Goal: Task Accomplishment & Management: Use online tool/utility

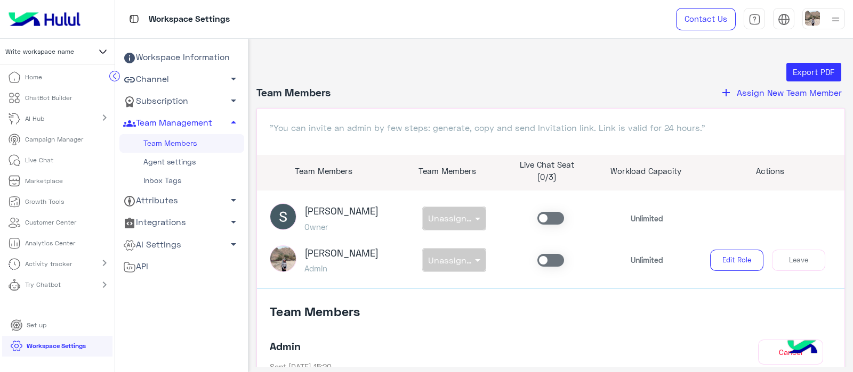
click at [99, 54] on icon at bounding box center [102, 51] width 13 height 13
click at [422, 65] on div "Export PDF" at bounding box center [551, 72] width 580 height 19
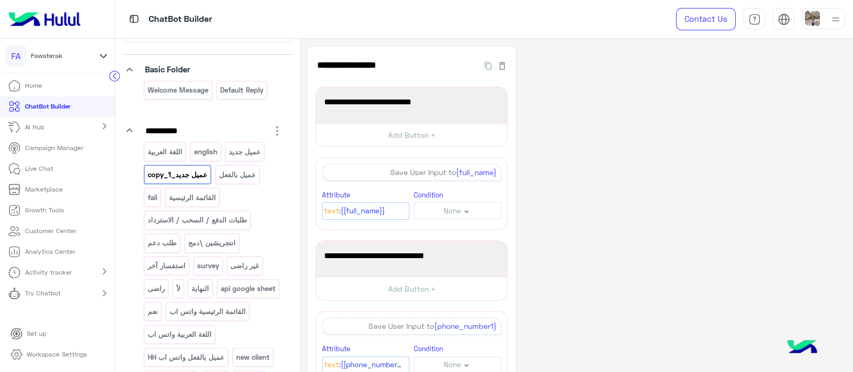
scroll to position [60, 0]
drag, startPoint x: 296, startPoint y: 95, endPoint x: 296, endPoint y: 118, distance: 22.4
click at [296, 118] on div "**********" at bounding box center [207, 294] width 184 height 630
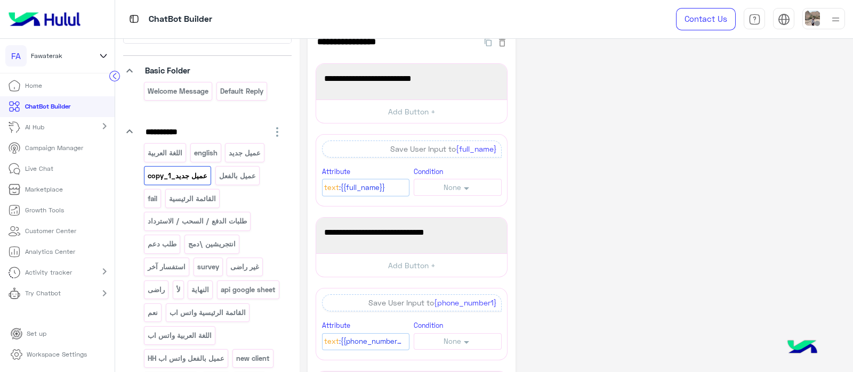
scroll to position [14, 0]
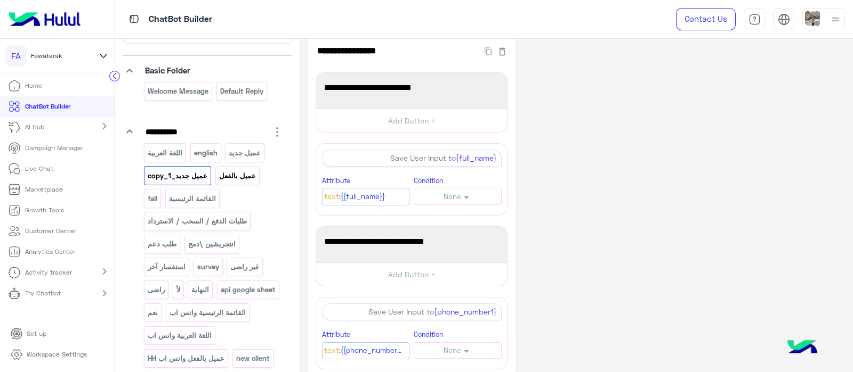
click at [229, 172] on p "عميل بالفعل" at bounding box center [237, 176] width 38 height 12
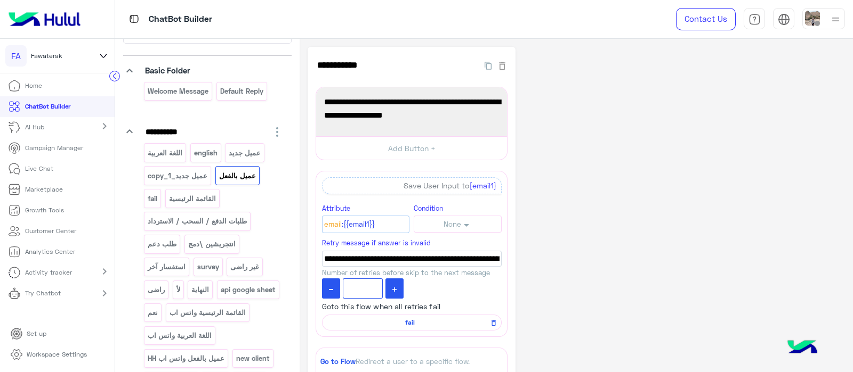
scroll to position [215, 0]
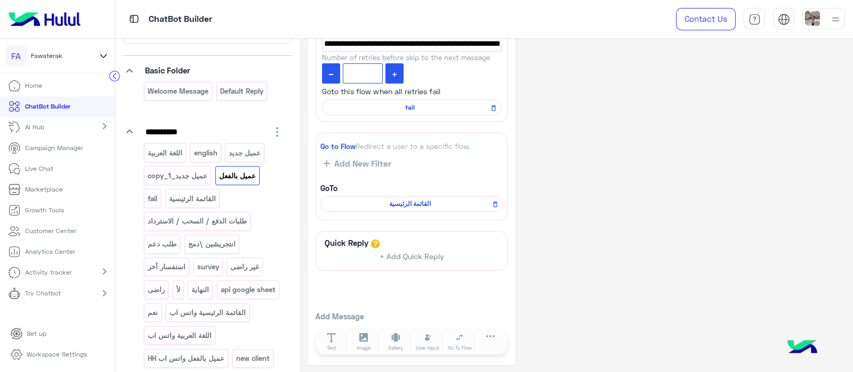
click at [646, 244] on div "**********" at bounding box center [575, 99] width 537 height 534
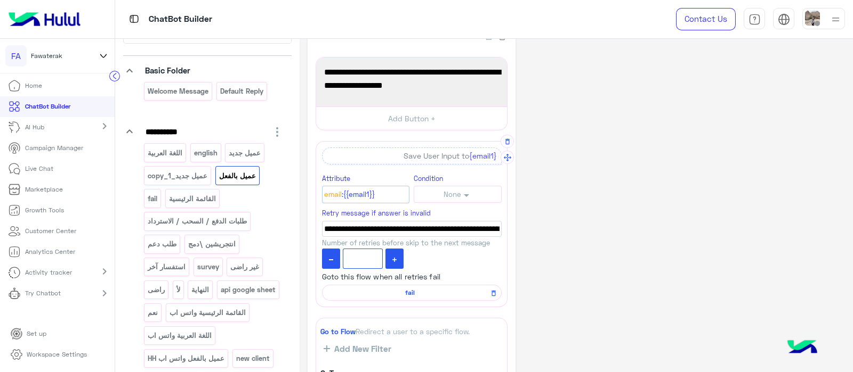
scroll to position [30, 0]
click at [245, 156] on p "عميل جديد" at bounding box center [245, 153] width 34 height 12
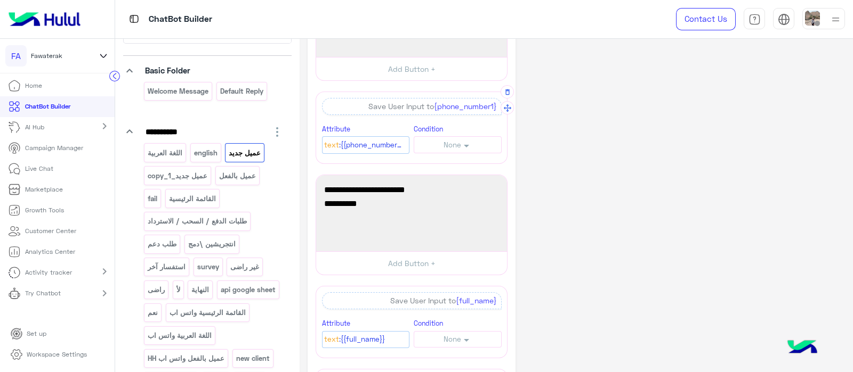
scroll to position [65, 0]
click at [445, 206] on span "و ايميلك" at bounding box center [411, 205] width 175 height 14
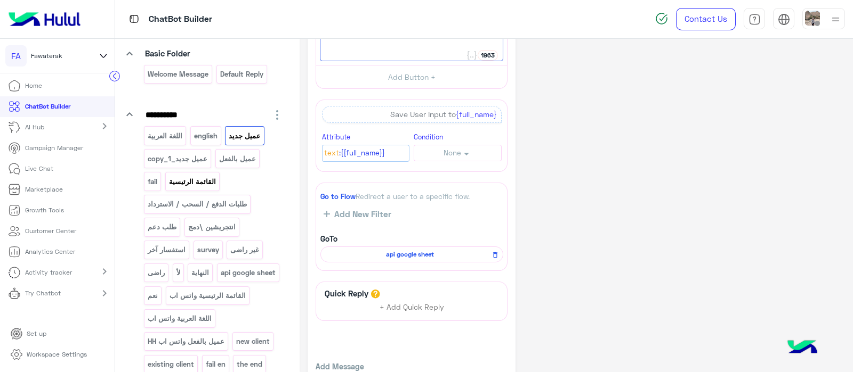
scroll to position [83, 0]
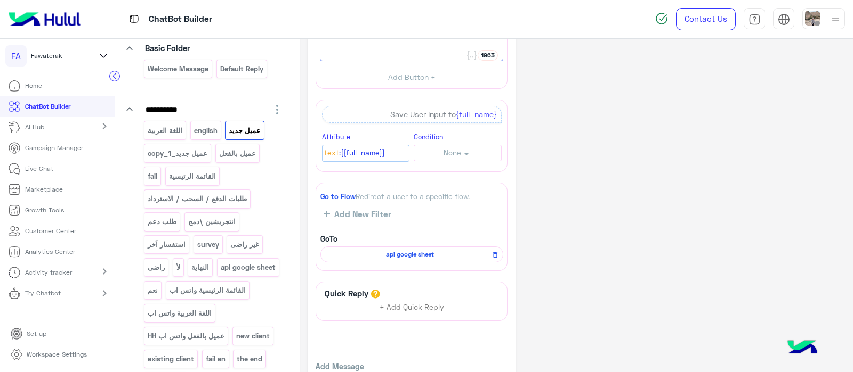
type textarea "**********"
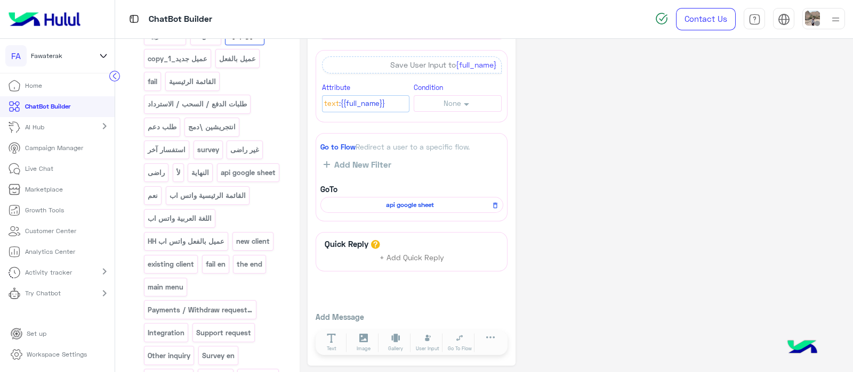
scroll to position [177, 0]
click at [225, 181] on div "اللغة العربية english عميل جديد عميل جديد_copy_1 عميل بالفعل fail القائمة الرئي…" at bounding box center [214, 221] width 140 height 389
click at [268, 181] on div "اللغة العربية english عميل جديد عميل جديد_copy_1 عميل بالفعل fail القائمة الرئي…" at bounding box center [214, 221] width 140 height 389
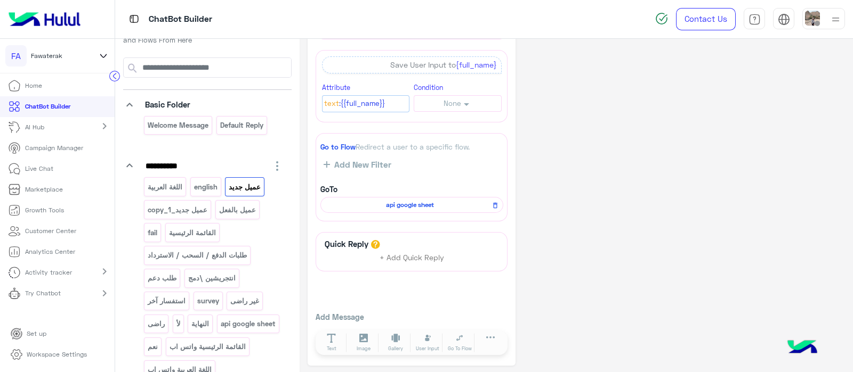
scroll to position [0, 0]
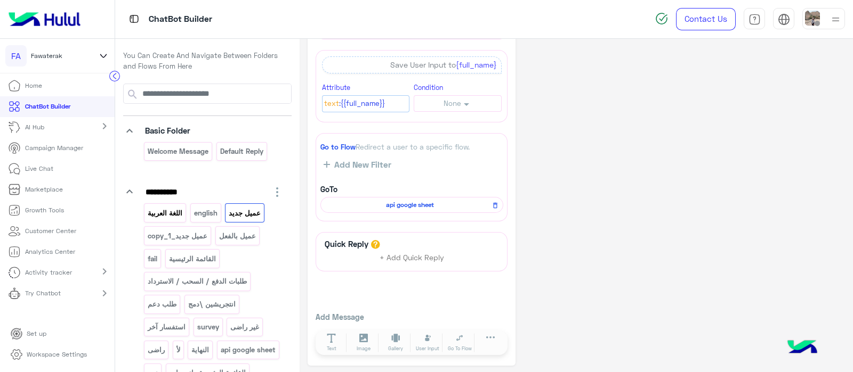
click at [167, 219] on div "اللغة العربية" at bounding box center [165, 213] width 42 height 19
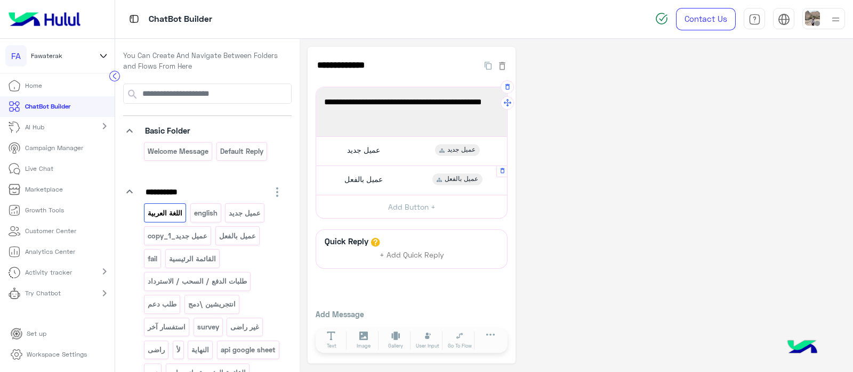
click at [362, 183] on span "عميل بالفعل" at bounding box center [363, 180] width 38 height 10
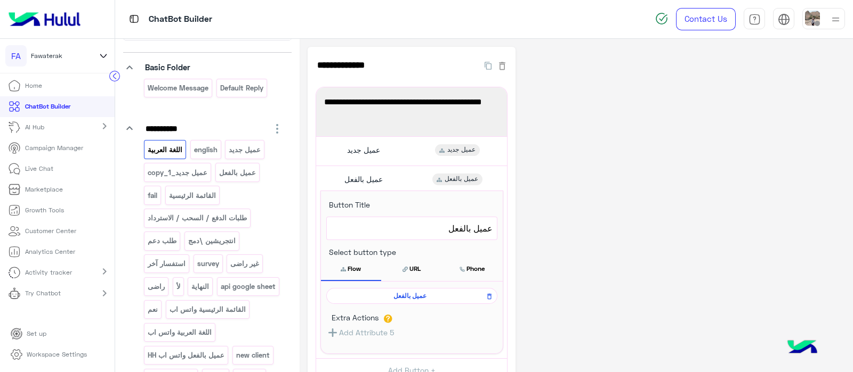
scroll to position [67, 0]
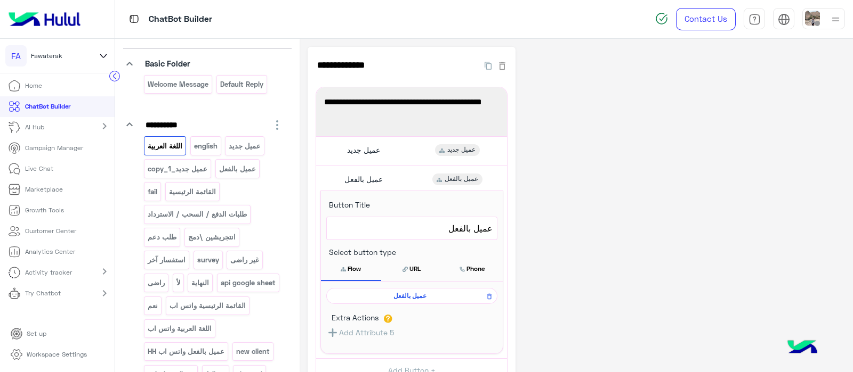
click at [191, 94] on div "Welcome Message Default reply" at bounding box center [214, 86] width 140 height 23
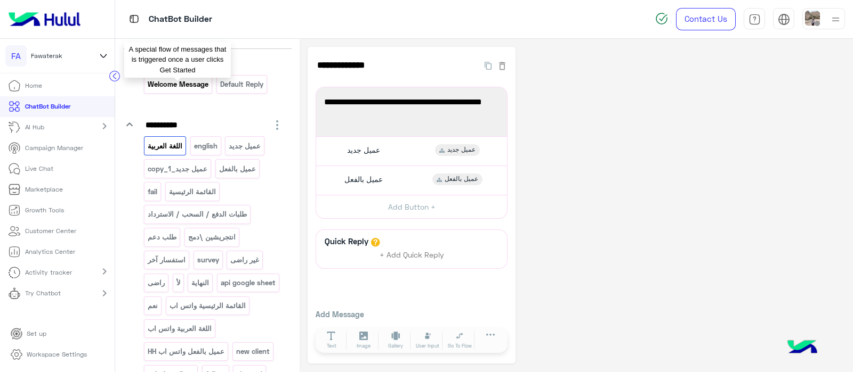
click at [159, 87] on p "Welcome Message" at bounding box center [178, 84] width 62 height 12
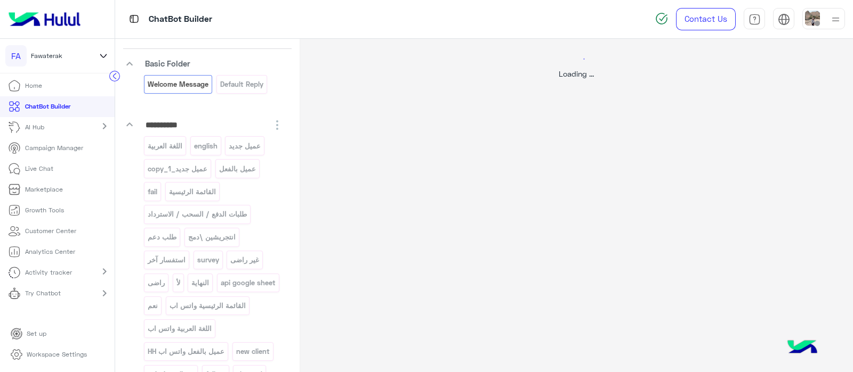
select select "*"
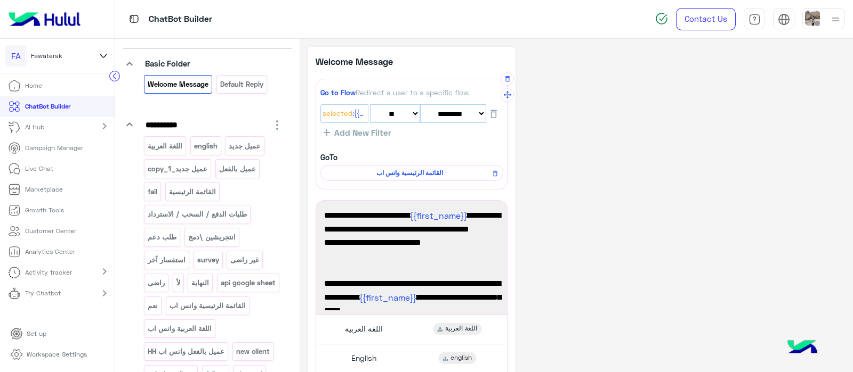
click at [415, 176] on span "القائمة الرئيسية واتس اب" at bounding box center [409, 173] width 167 height 10
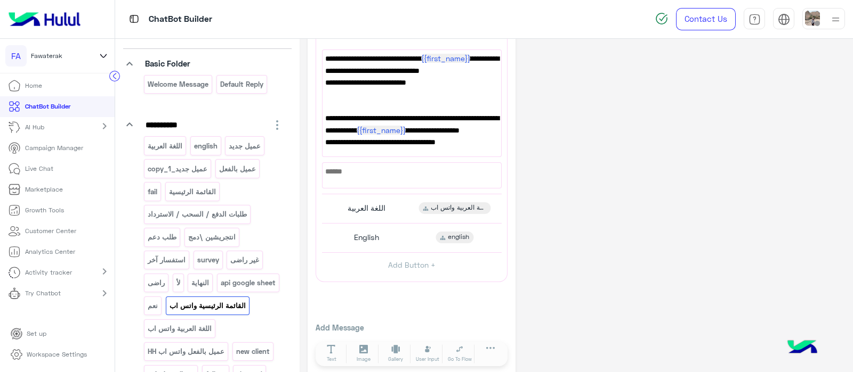
scroll to position [195, 0]
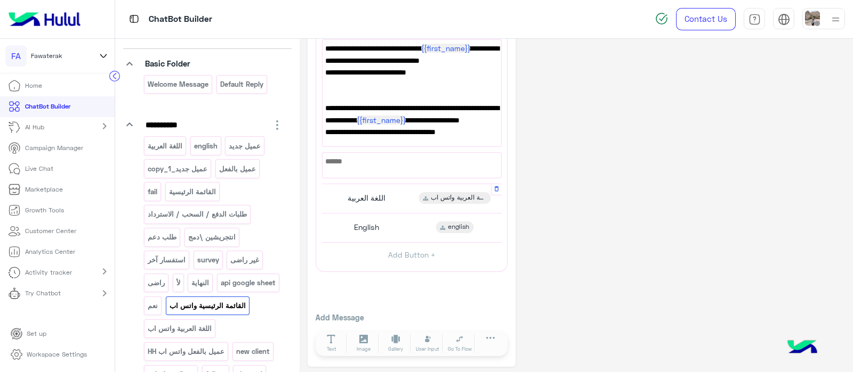
click at [353, 195] on span "اللغة العربية" at bounding box center [366, 198] width 38 height 10
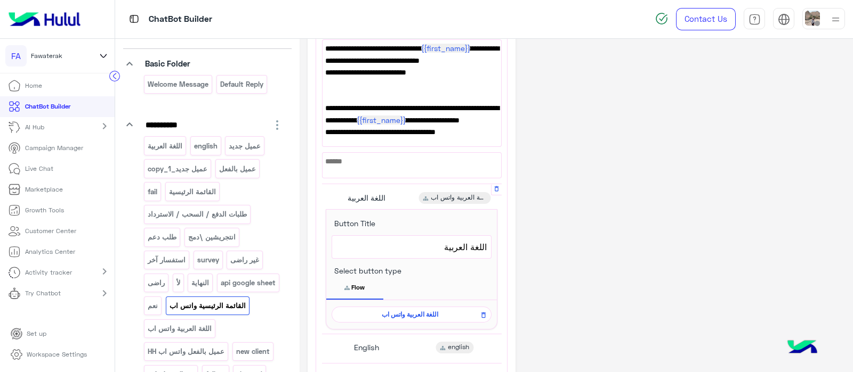
click at [409, 313] on span "اللغة العربية واتس اب" at bounding box center [409, 315] width 144 height 10
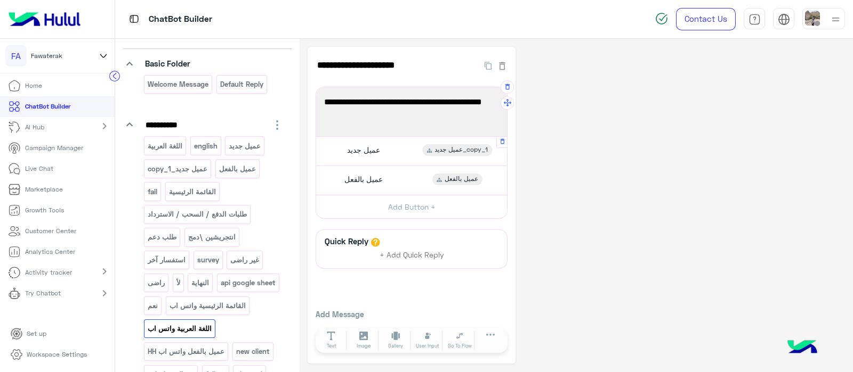
click at [369, 148] on span "عميل جديد" at bounding box center [363, 150] width 33 height 10
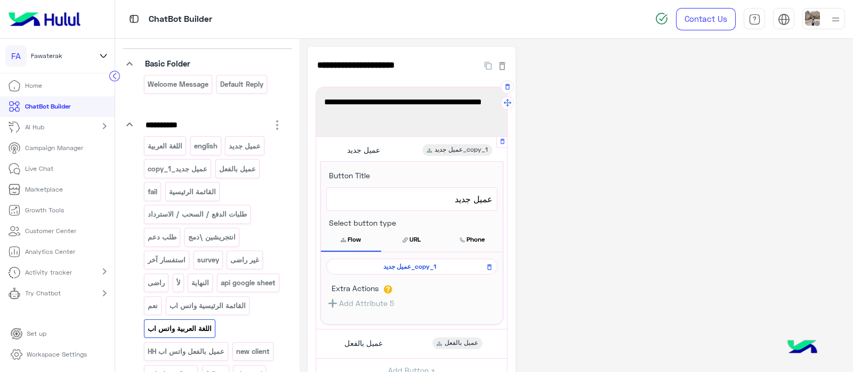
click at [401, 264] on span "عميل جديد_copy_1" at bounding box center [410, 267] width 156 height 10
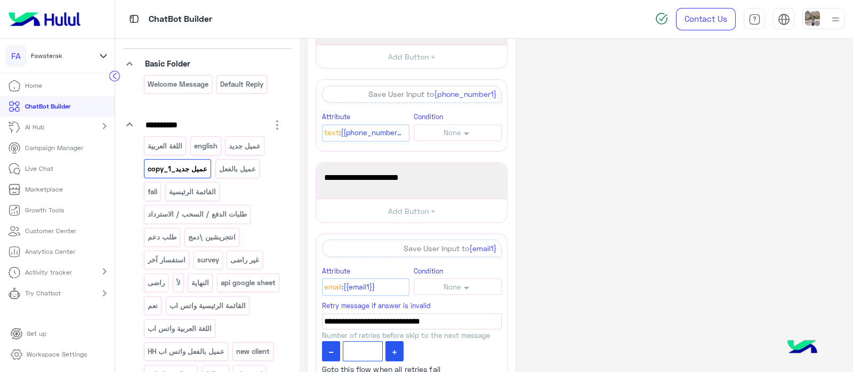
scroll to position [231, 0]
drag, startPoint x: 408, startPoint y: 180, endPoint x: 498, endPoint y: 167, distance: 90.9
click at [498, 168] on div "ادخل الأيميل الخاص بك :" at bounding box center [411, 182] width 183 height 28
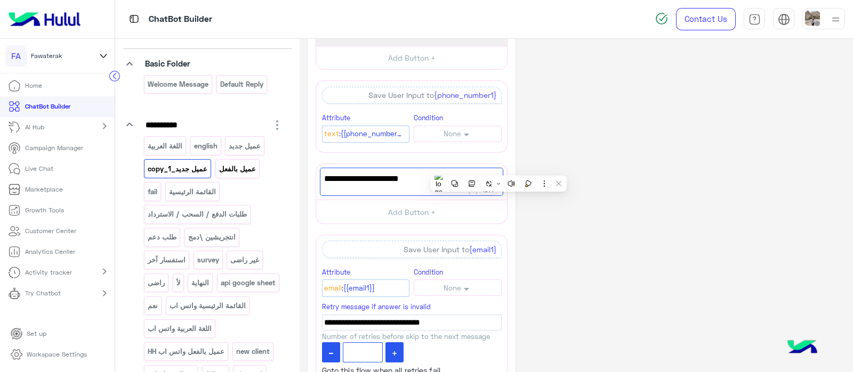
click at [236, 164] on p "عميل بالفعل" at bounding box center [237, 169] width 38 height 12
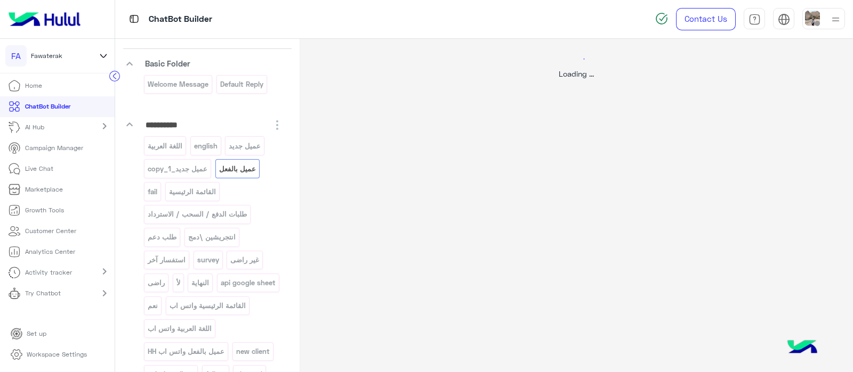
scroll to position [0, 0]
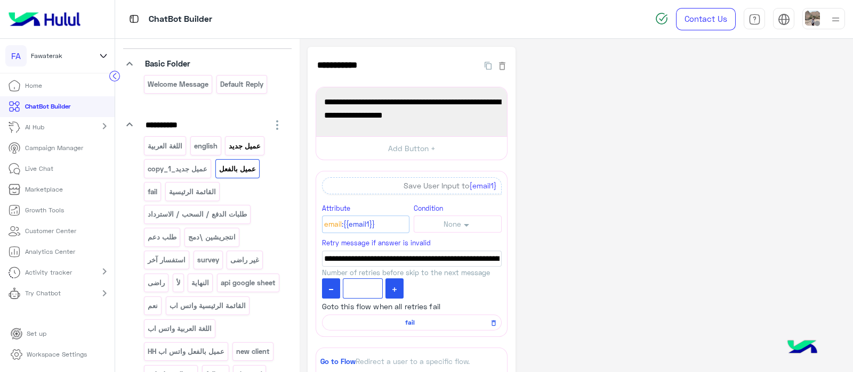
click at [240, 147] on p "عميل جديد" at bounding box center [245, 146] width 34 height 12
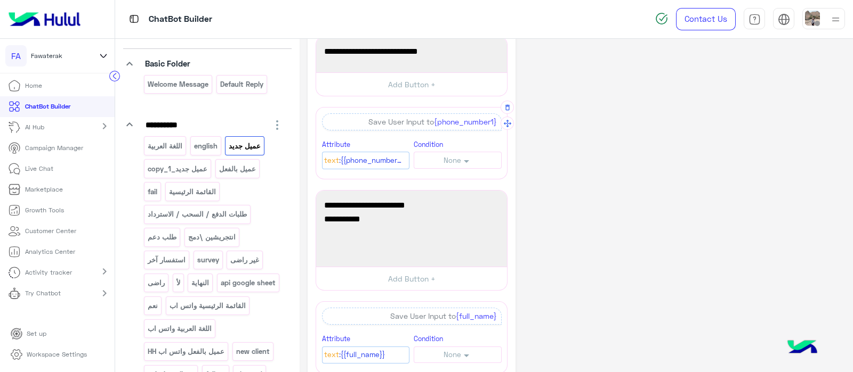
scroll to position [51, 0]
click at [442, 218] on span "و ايميلك" at bounding box center [411, 219] width 175 height 14
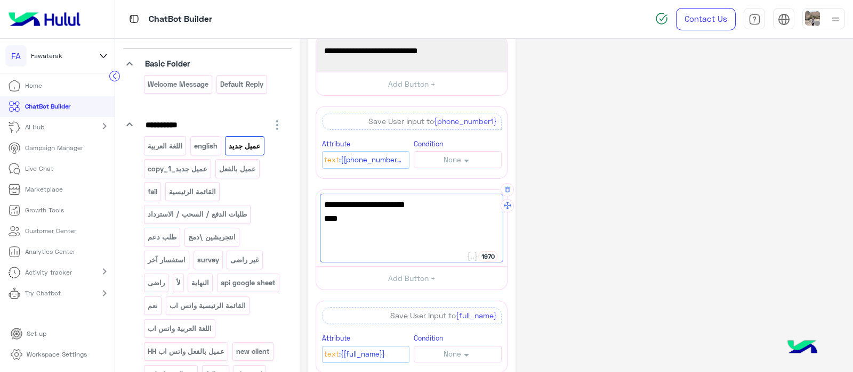
paste textarea "**********"
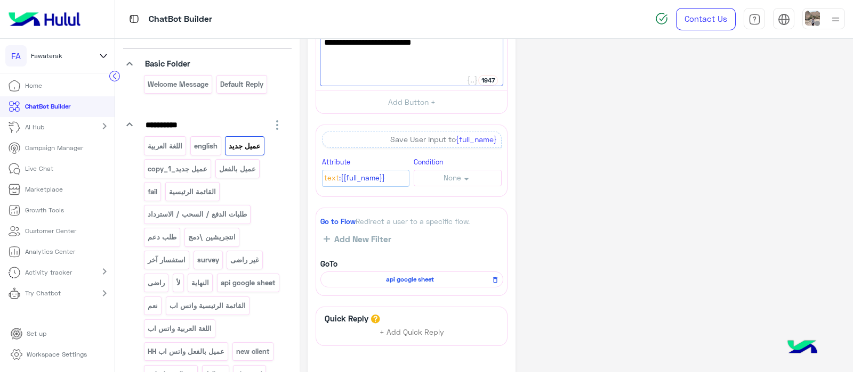
scroll to position [229, 0]
type textarea "**********"
click at [383, 277] on span "api google sheet" at bounding box center [409, 279] width 167 height 10
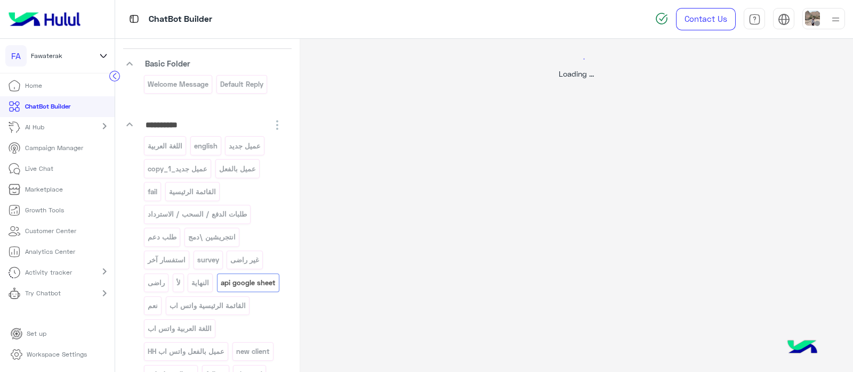
scroll to position [0, 0]
select select "*"
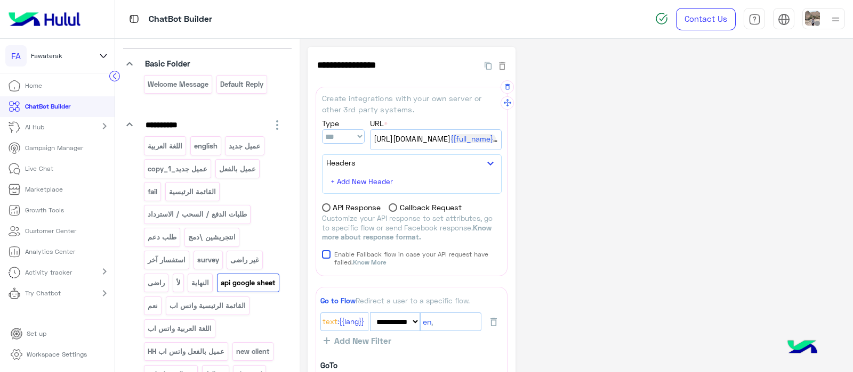
click at [439, 143] on span "https://script.google.com/macros/s/AKfycbxxf9FPAIJDdX3zWJML1K0kAja8HzHMxAuIwnqu…" at bounding box center [436, 139] width 124 height 12
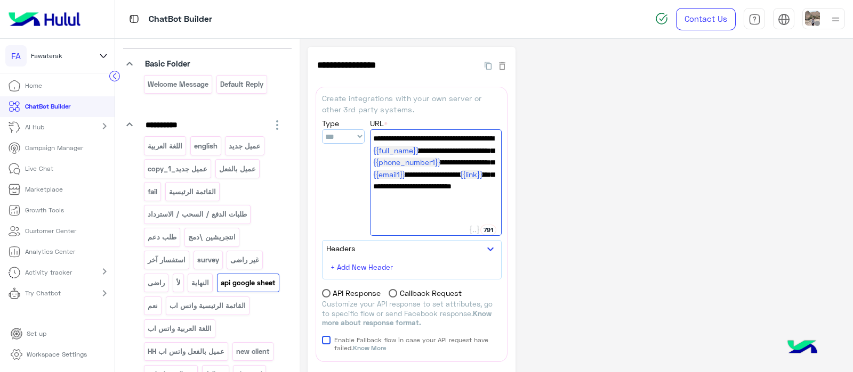
scroll to position [18, 0]
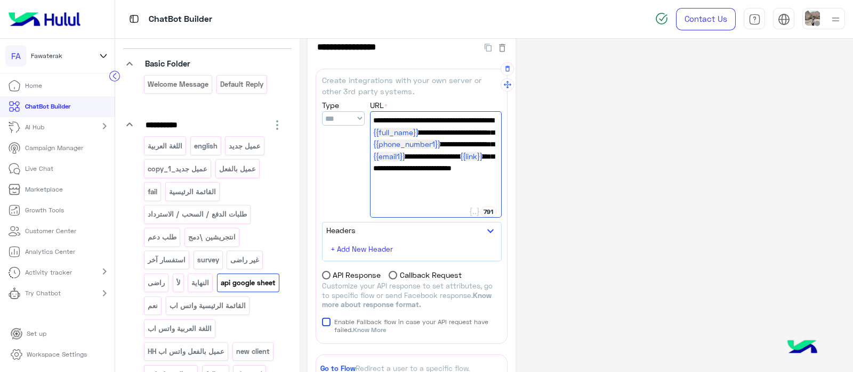
click at [410, 163] on span "https://script.google.com/macros/s/AKfycbxxf9FPAIJDdX3zWJML1K0kAja8HzHMxAuIwnqu…" at bounding box center [435, 139] width 125 height 48
click at [412, 163] on span "https://script.google.com/macros/s/AKfycbxxf9FPAIJDdX3zWJML1K0kAja8HzHMxAuIwnqu…" at bounding box center [435, 139] width 125 height 48
paste textarea "*********"
click at [482, 163] on span "https://script.google.com/macros/s/AKfycbxxf9FPAIJDdX3zWJML1K0kAja8HzHMxAuIwnqu…" at bounding box center [435, 139] width 125 height 48
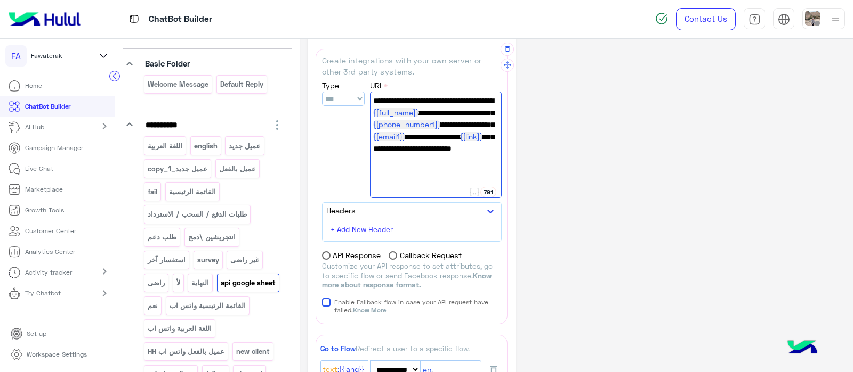
drag, startPoint x: 371, startPoint y: 146, endPoint x: 374, endPoint y: 137, distance: 8.9
click at [374, 137] on div "https://script.google.com/macros/s/AKfycbxxf9FPAIJDdX3zWJML1K0kAja8HzHMxAuIwnqu…" at bounding box center [436, 145] width 132 height 107
click at [360, 129] on div "Type *** **** *** ******" at bounding box center [343, 139] width 43 height 119
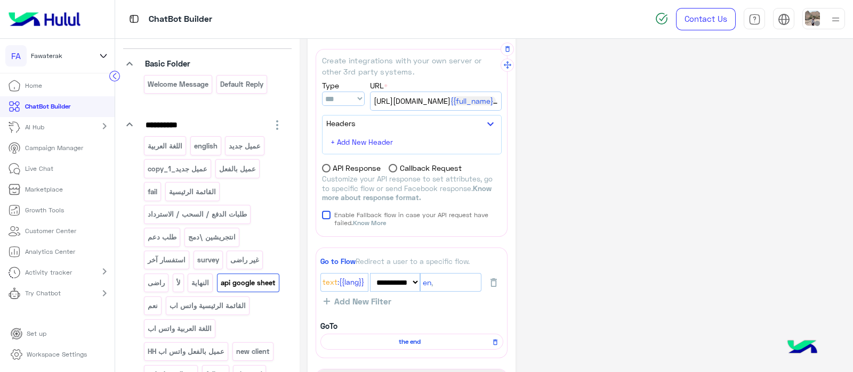
click at [383, 97] on span "https://script.google.com/macros/s/AKfycbxxf9FPAIJDdX3zWJML1K0kAja8HzHMxAuIwnqu…" at bounding box center [436, 101] width 124 height 12
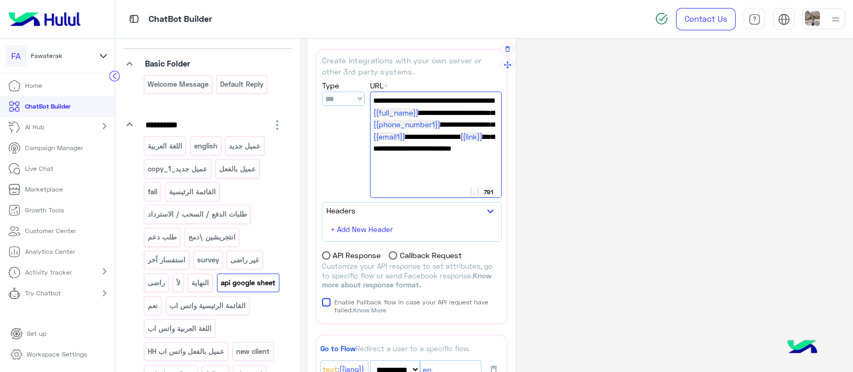
click at [372, 140] on div "https://script.google.com/macros/s/AKfycbxxf9FPAIJDdX3zWJML1K0kAja8HzHMxAuIwnqu…" at bounding box center [436, 145] width 132 height 107
click at [371, 147] on div "https://script.google.com/macros/s/AKfycbxxf9FPAIJDdX3zWJML1K0kAja8HzHMxAuIwnqu…" at bounding box center [436, 145] width 132 height 107
click at [373, 143] on span "https://script.google.com/macros/s/AKfycbxxf9FPAIJDdX3zWJML1K0kAja8HzHMxAuIwnqu…" at bounding box center [435, 119] width 125 height 48
drag, startPoint x: 373, startPoint y: 150, endPoint x: 369, endPoint y: 93, distance: 57.2
click at [369, 93] on div "**********" at bounding box center [412, 139] width 180 height 119
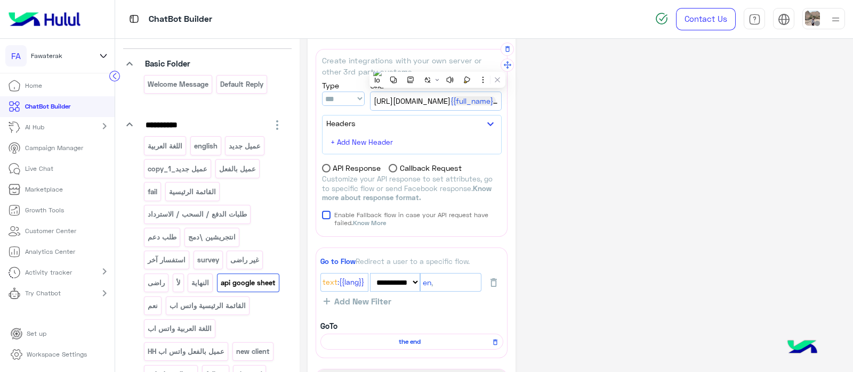
click at [378, 101] on span "https://script.google.com/macros/s/AKfycbxxf9FPAIJDdX3zWJML1K0kAja8HzHMxAuIwnqu…" at bounding box center [436, 101] width 124 height 12
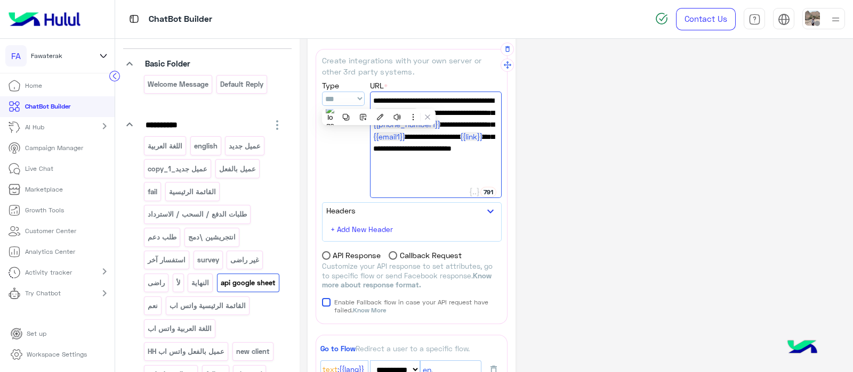
click at [375, 143] on span "https://script.google.com/macros/s/AKfycbxxf9FPAIJDdX3zWJML1K0kAja8HzHMxAuIwnqu…" at bounding box center [435, 119] width 125 height 48
drag, startPoint x: 493, startPoint y: 137, endPoint x: 375, endPoint y: 99, distance: 123.9
click at [375, 99] on span "https://script.google.com/macros/s/AKfycbxxf9FPAIJDdX3zWJML1K0kAja8HzHMxAuIwnqu…" at bounding box center [435, 119] width 125 height 48
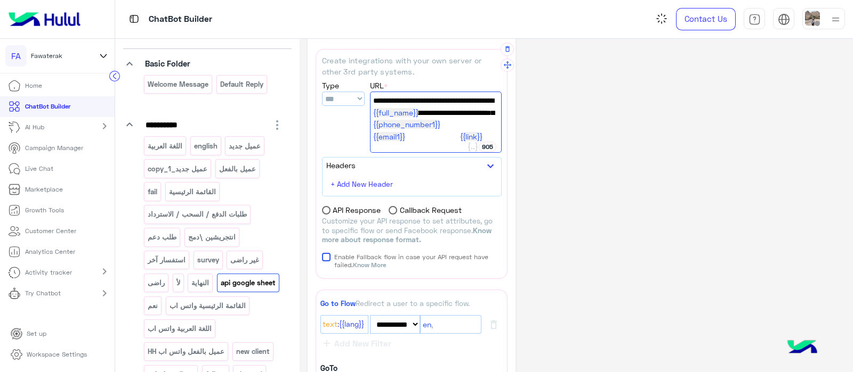
paste textarea "**********"
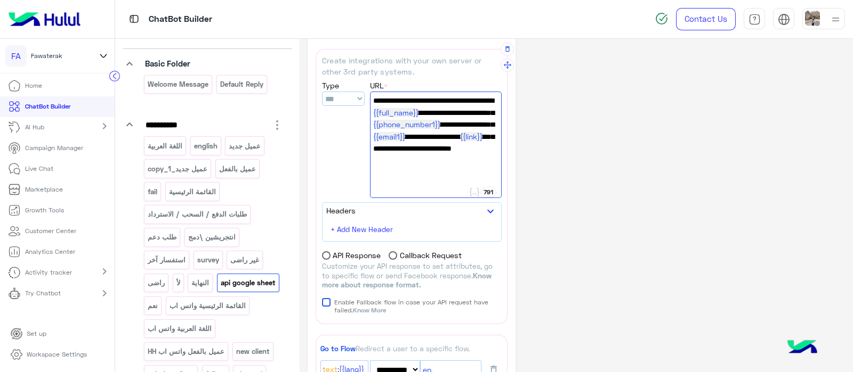
type textarea "**********"
click at [580, 186] on div "**********" at bounding box center [575, 342] width 537 height 667
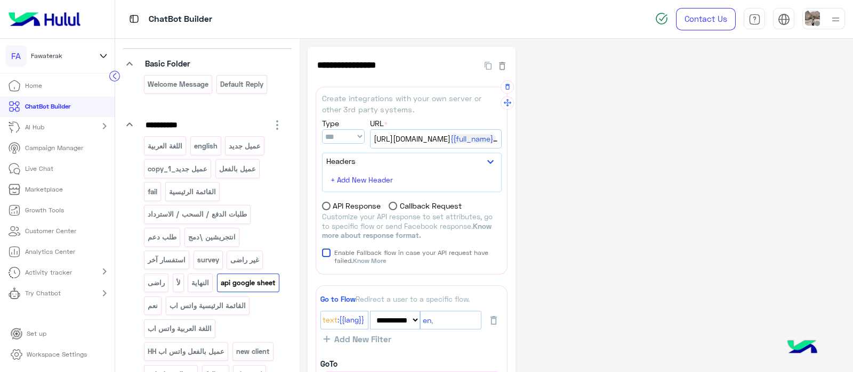
scroll to position [1, 0]
click at [84, 293] on div "Try Chatbot chevron_right" at bounding box center [57, 294] width 115 height 23
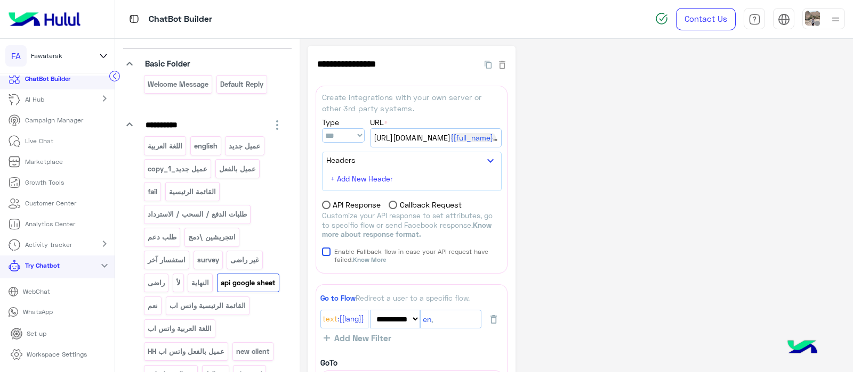
click at [21, 287] on p "WebChat" at bounding box center [36, 292] width 35 height 10
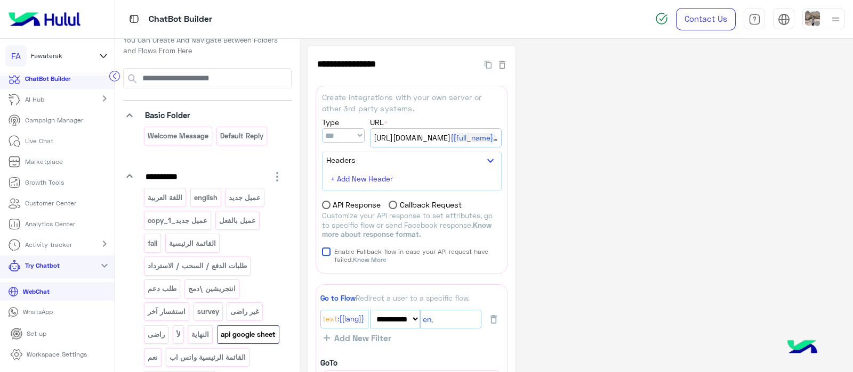
scroll to position [15, 0]
click at [184, 85] on input at bounding box center [216, 78] width 150 height 19
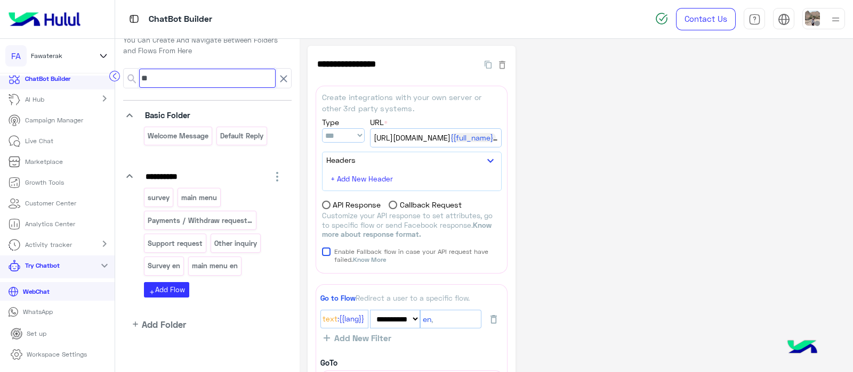
scroll to position [0, 0]
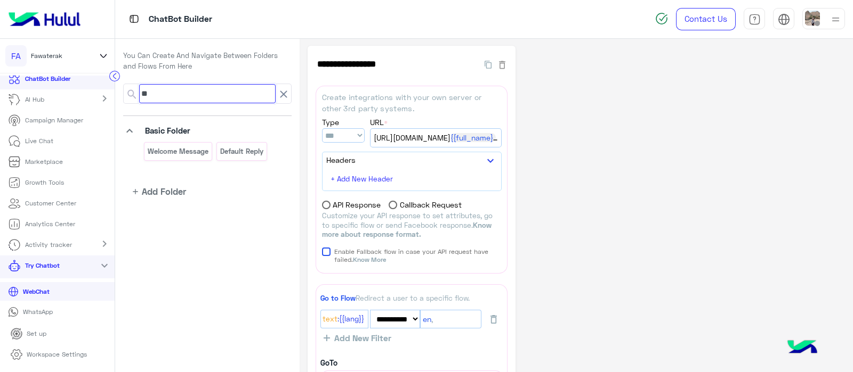
type input "*"
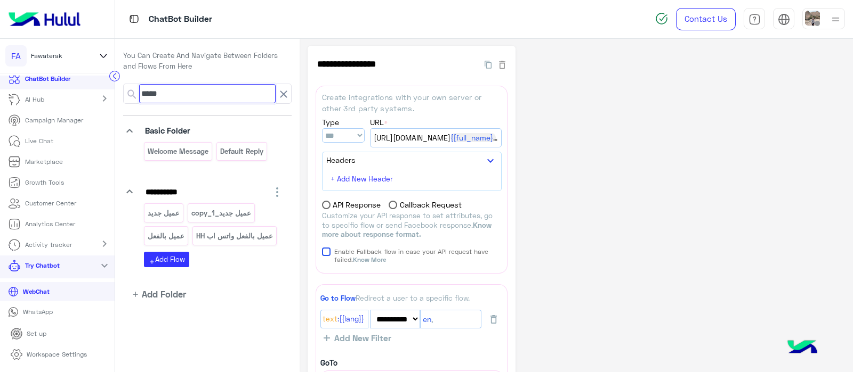
click at [158, 92] on input "****" at bounding box center [207, 93] width 136 height 19
drag, startPoint x: 158, startPoint y: 92, endPoint x: 155, endPoint y: 111, distance: 18.8
click at [155, 111] on app-playground-folders "**********" at bounding box center [207, 192] width 168 height 217
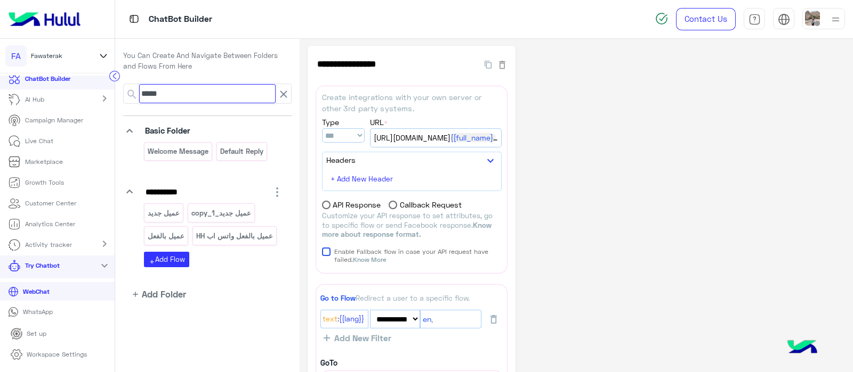
type input "****"
click at [237, 209] on p "عميل جديد_copy_1" at bounding box center [220, 213] width 61 height 12
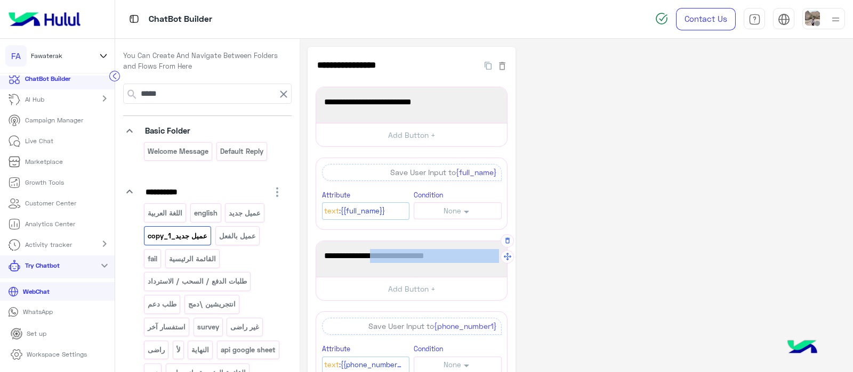
drag, startPoint x: 356, startPoint y: 254, endPoint x: 498, endPoint y: 248, distance: 142.4
click at [498, 249] on span "من فضلك ادخل رقم هاتف للتواصل :" at bounding box center [411, 256] width 175 height 14
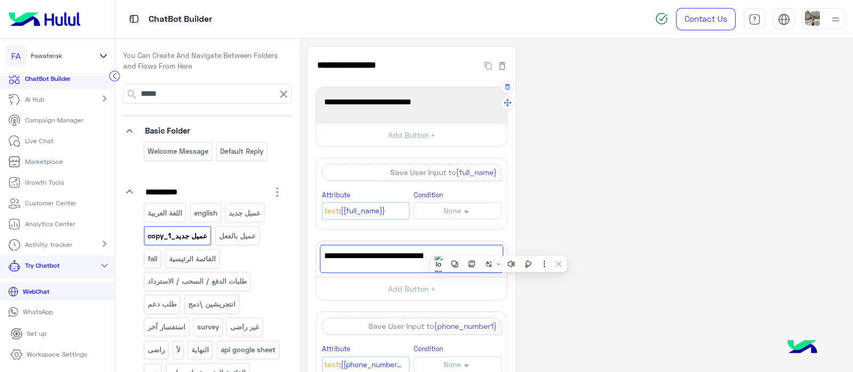
click at [359, 102] on span "من فضلك ادخل الأسم بالكامل:" at bounding box center [411, 102] width 175 height 14
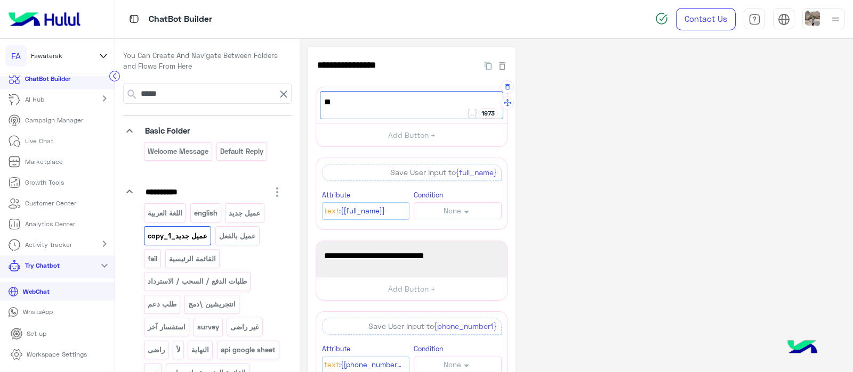
type textarea "*"
paste textarea "**********"
type textarea "**********"
click at [378, 204] on div "Text :{{full_name}}" at bounding box center [366, 211] width 88 height 18
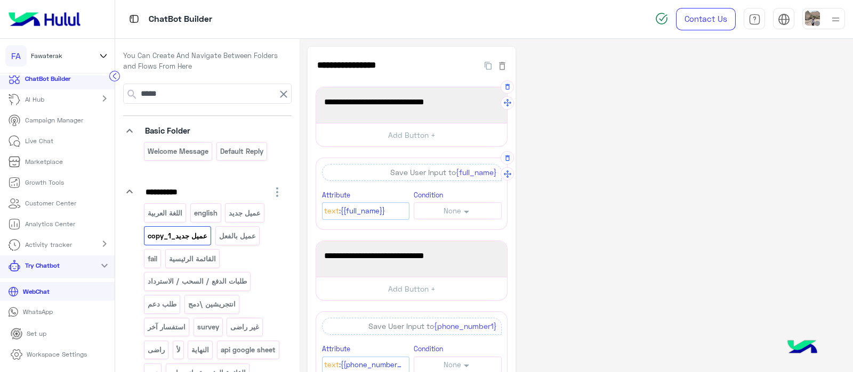
click at [354, 208] on span ":{{full_name}}" at bounding box center [362, 212] width 46 height 12
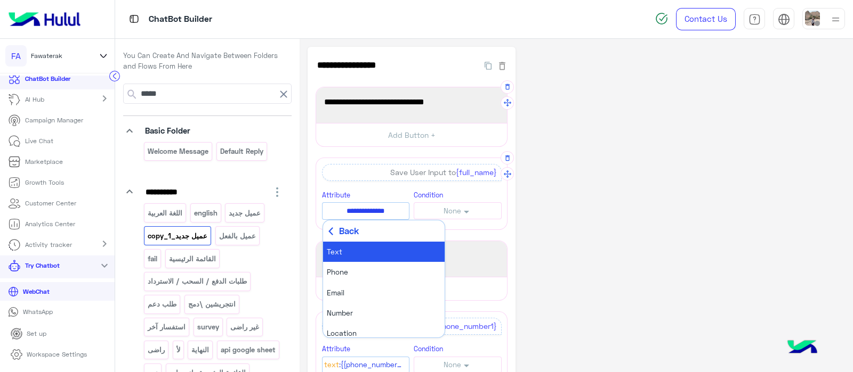
click at [330, 229] on use at bounding box center [330, 232] width 5 height 8
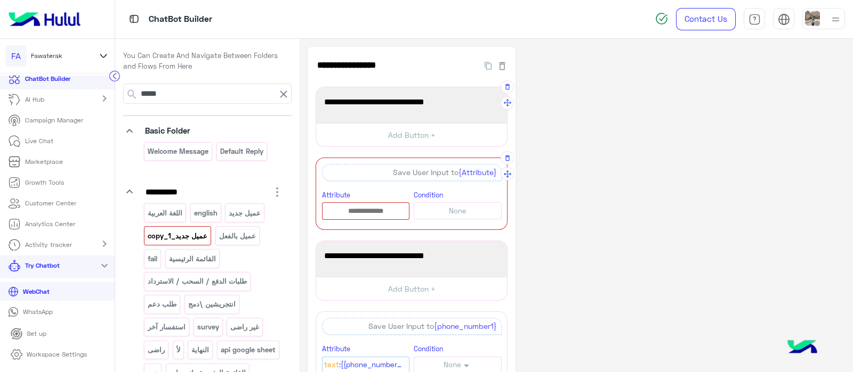
click at [355, 216] on div at bounding box center [366, 211] width 88 height 18
click at [356, 213] on input "text" at bounding box center [365, 212] width 87 height 12
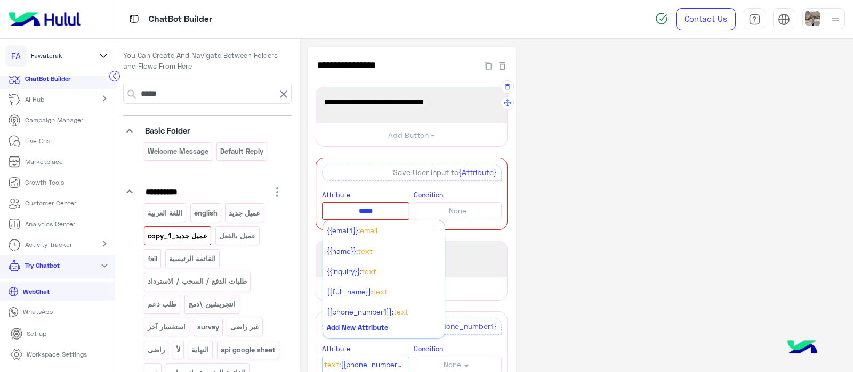
type input "****"
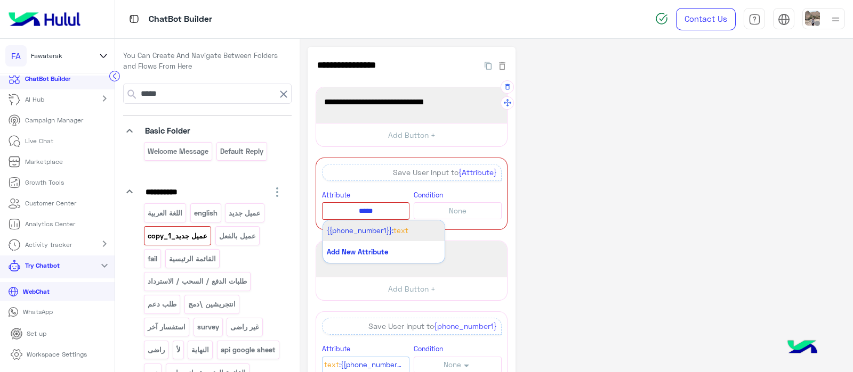
type input "*****"
click at [362, 229] on span "{{phone_number1}}:" at bounding box center [360, 230] width 67 height 9
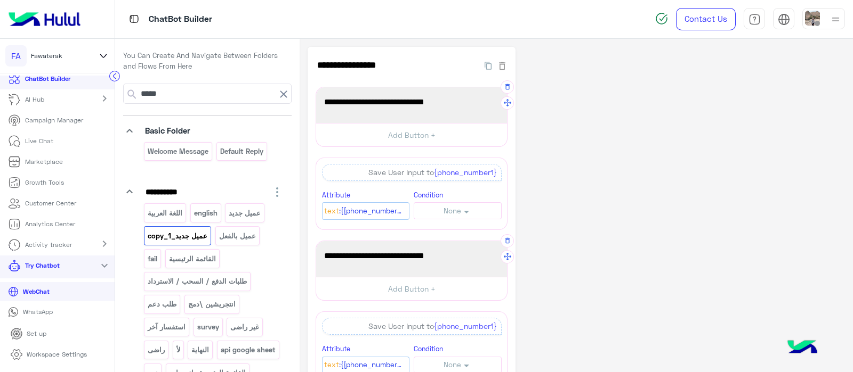
click at [341, 260] on span "من فضلك ادخل رقم هاتف للتواصل :" at bounding box center [411, 256] width 175 height 14
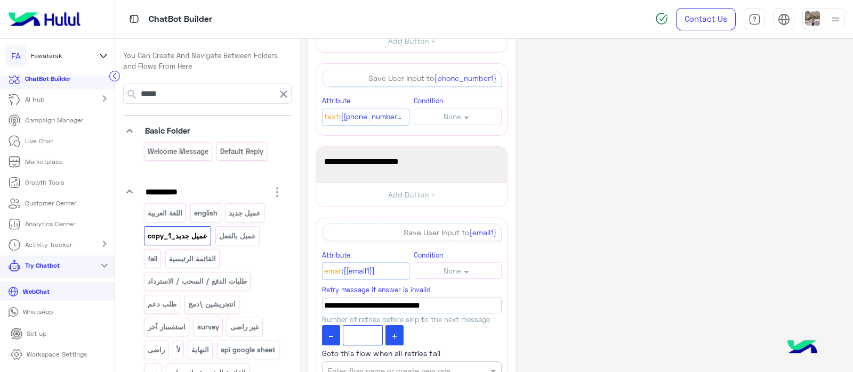
scroll to position [263, 0]
drag, startPoint x: 392, startPoint y: 158, endPoint x: 501, endPoint y: 152, distance: 109.4
click at [501, 152] on div "ادخل الأيميل الخاص بك :" at bounding box center [411, 163] width 183 height 28
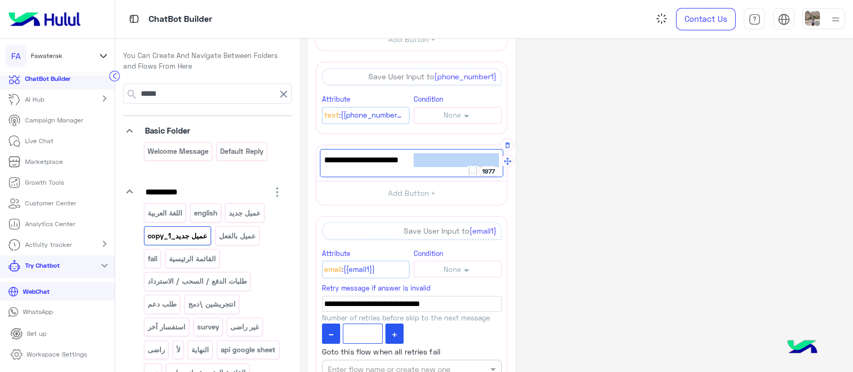
drag, startPoint x: 395, startPoint y: 160, endPoint x: 496, endPoint y: 148, distance: 101.5
click at [496, 149] on div "ادخل الأيميل الخاص بك :" at bounding box center [411, 163] width 183 height 28
click at [506, 148] on button "button" at bounding box center [506, 145] width 13 height 13
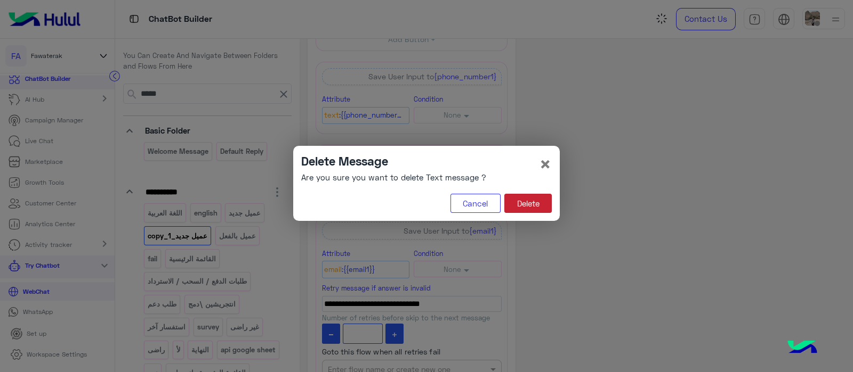
click at [536, 206] on button "Delete" at bounding box center [527, 203] width 47 height 19
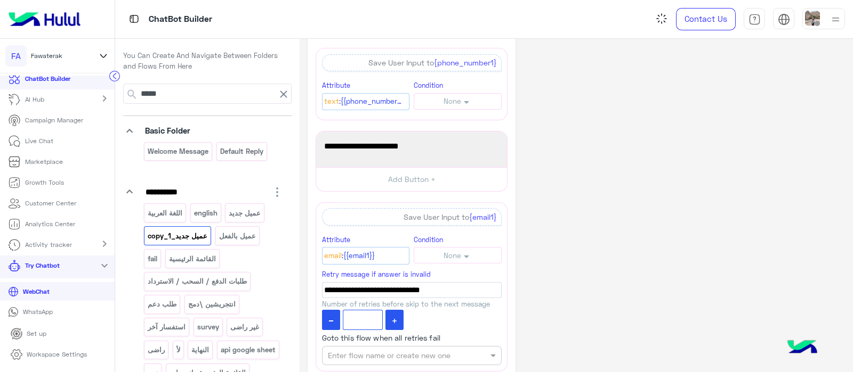
scroll to position [144, 0]
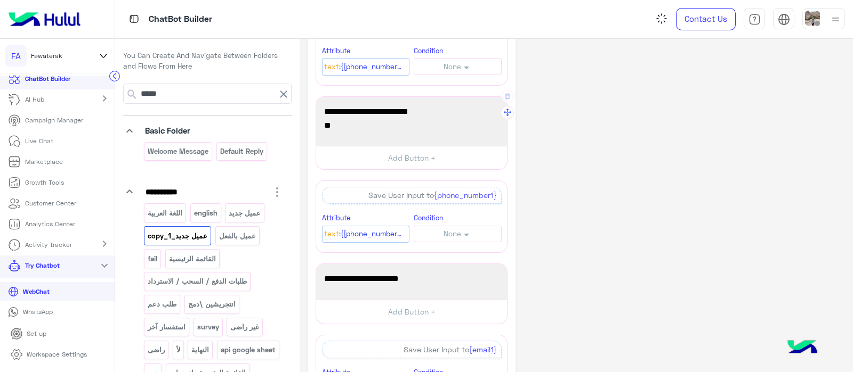
click at [448, 129] on span "و" at bounding box center [411, 126] width 175 height 14
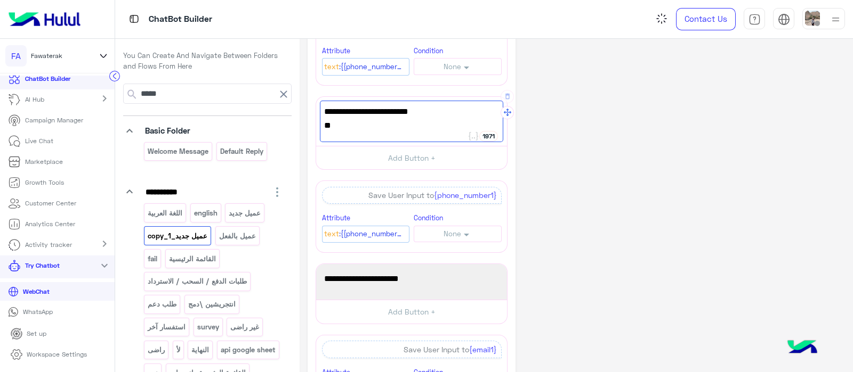
paste textarea "**********"
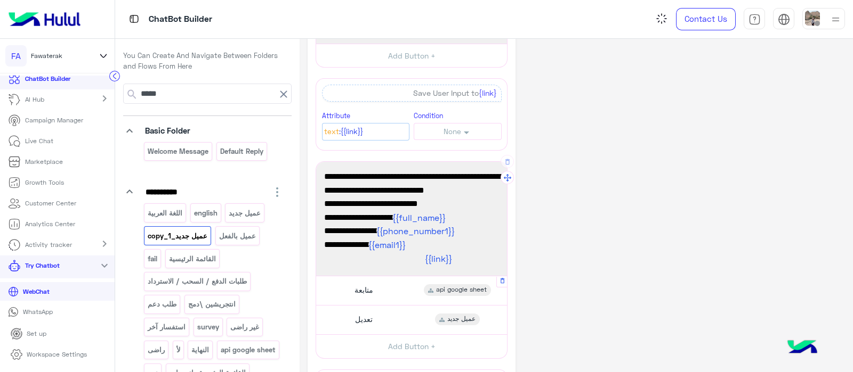
scroll to position [787, 0]
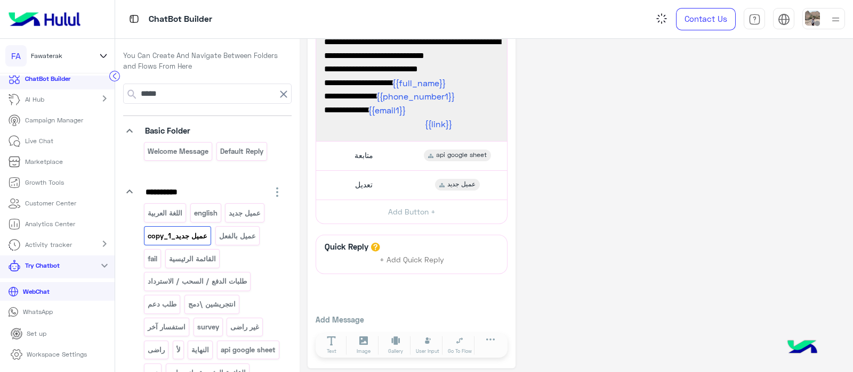
type textarea "**********"
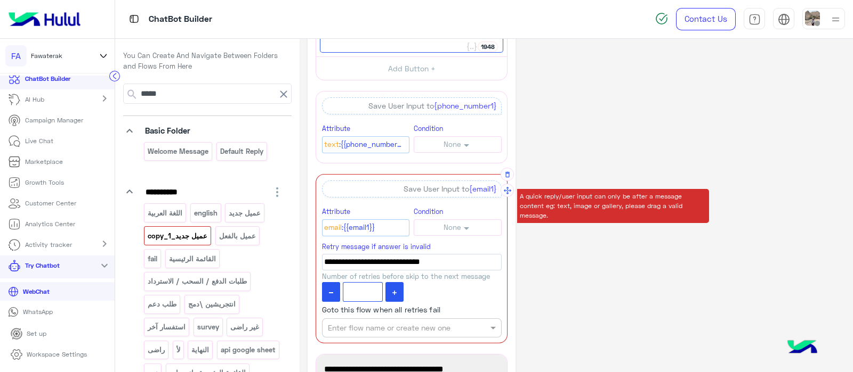
scroll to position [235, 0]
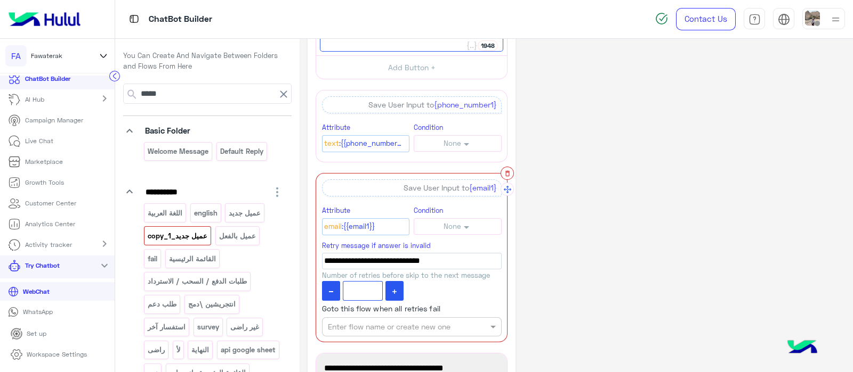
click at [504, 170] on icon "button" at bounding box center [507, 173] width 7 height 7
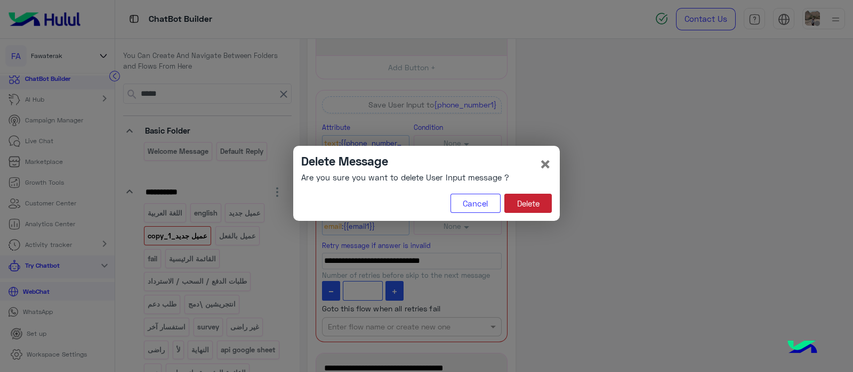
click at [535, 206] on button "Delete" at bounding box center [527, 203] width 47 height 19
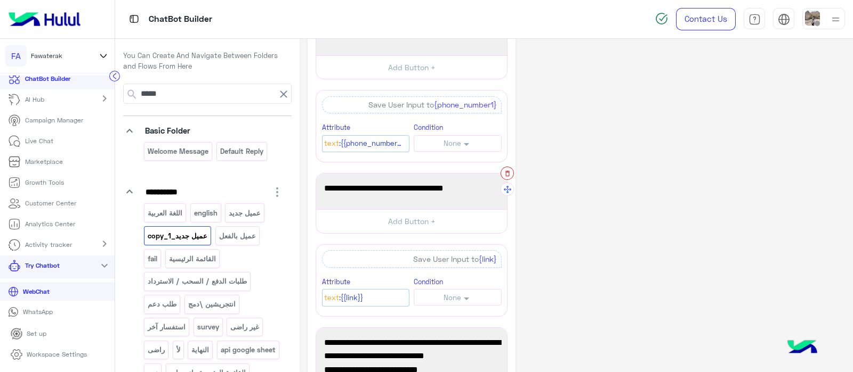
click at [507, 174] on icon "button" at bounding box center [507, 173] width 7 height 7
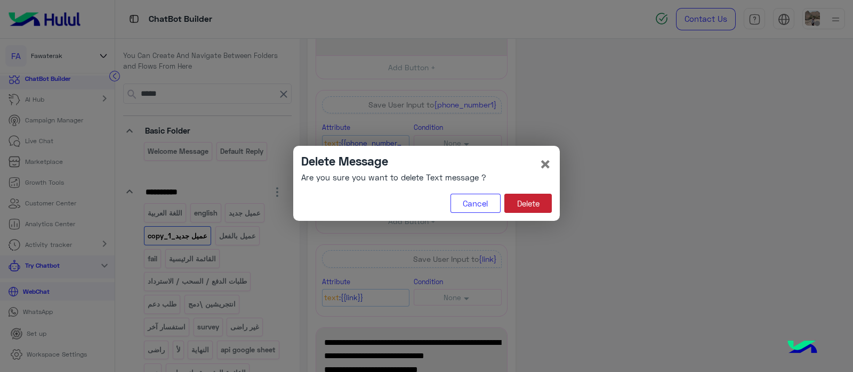
click at [549, 209] on button "Delete" at bounding box center [527, 203] width 47 height 19
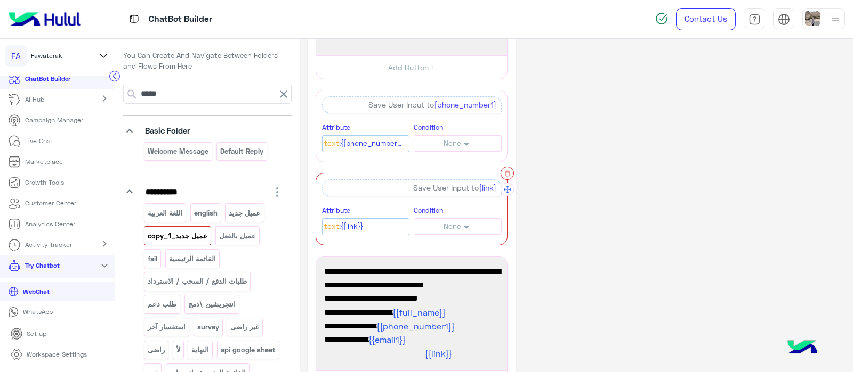
click at [507, 172] on icon "button" at bounding box center [507, 173] width 7 height 7
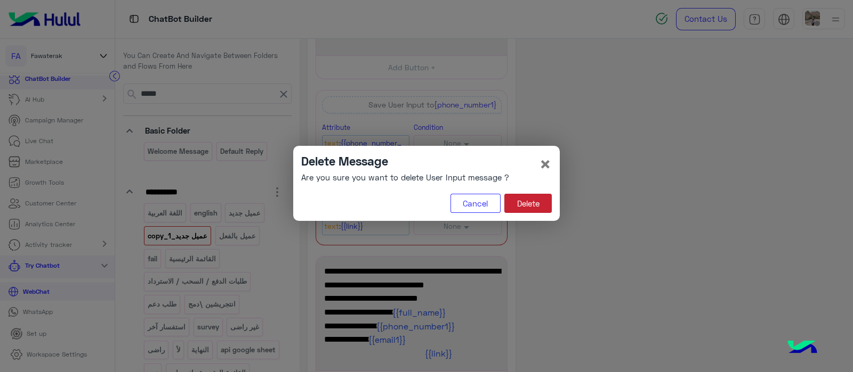
click at [523, 200] on button "Delete" at bounding box center [527, 203] width 47 height 19
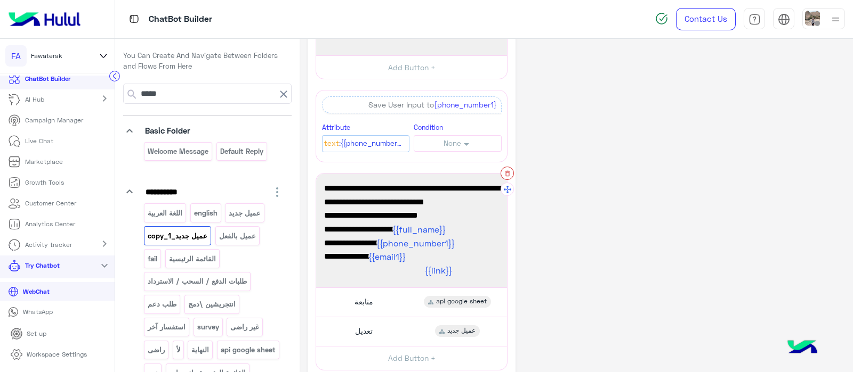
click at [511, 174] on icon "button" at bounding box center [507, 173] width 7 height 7
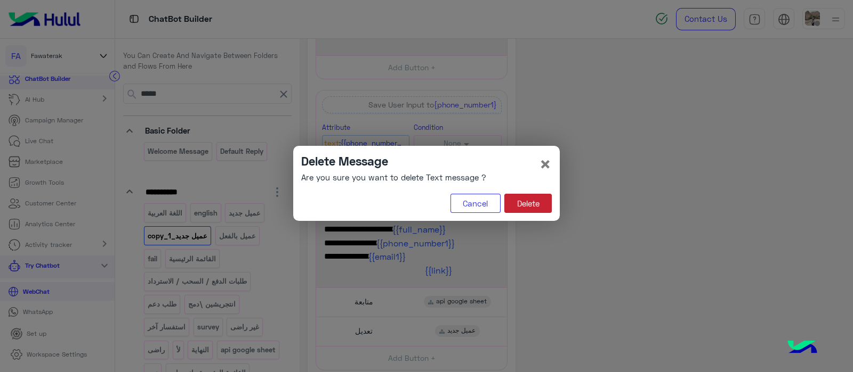
click at [517, 204] on button "Delete" at bounding box center [527, 203] width 47 height 19
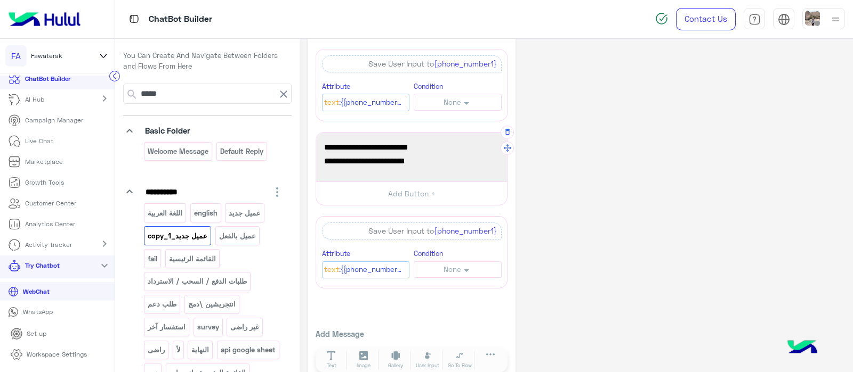
scroll to position [109, 0]
click at [377, 270] on span ":{{phone_number1}}" at bounding box center [371, 270] width 64 height 12
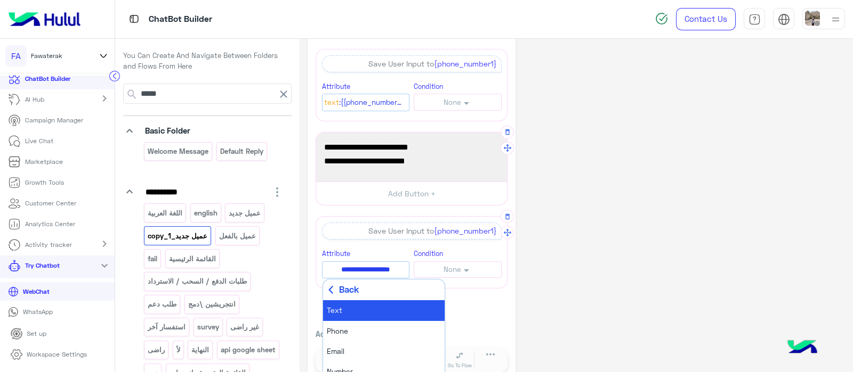
click at [349, 291] on span "Back" at bounding box center [349, 289] width 20 height 13
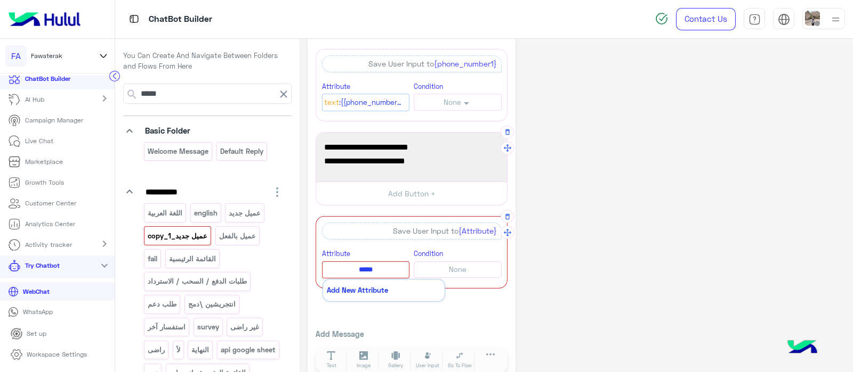
type input "****"
type input "******"
click at [380, 293] on li "{{full_name}}: Text" at bounding box center [383, 290] width 121 height 20
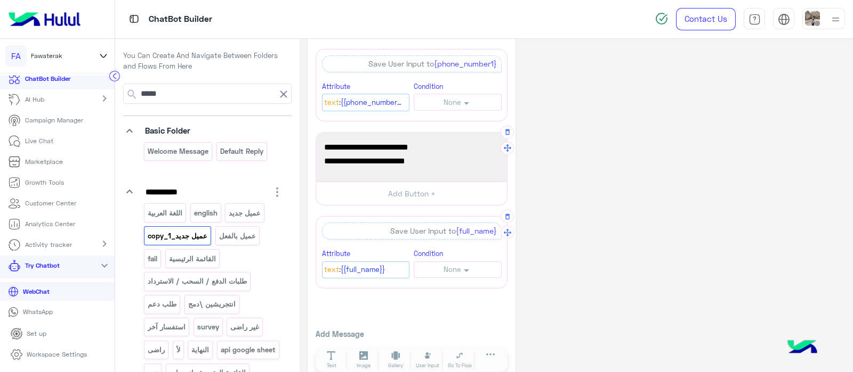
scroll to position [126, 0]
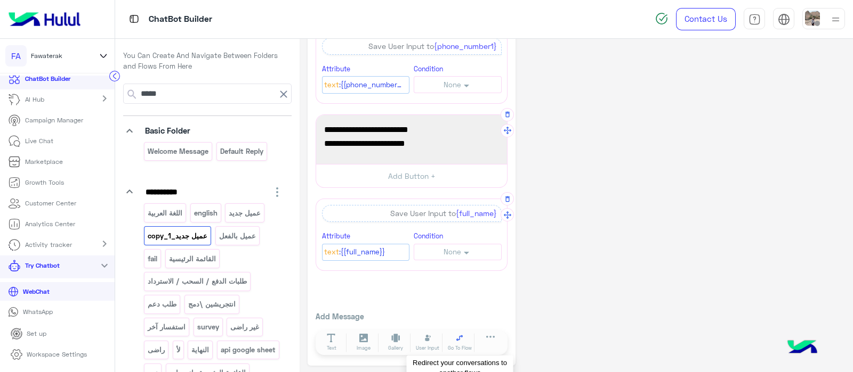
click at [459, 338] on icon at bounding box center [459, 338] width 9 height 9
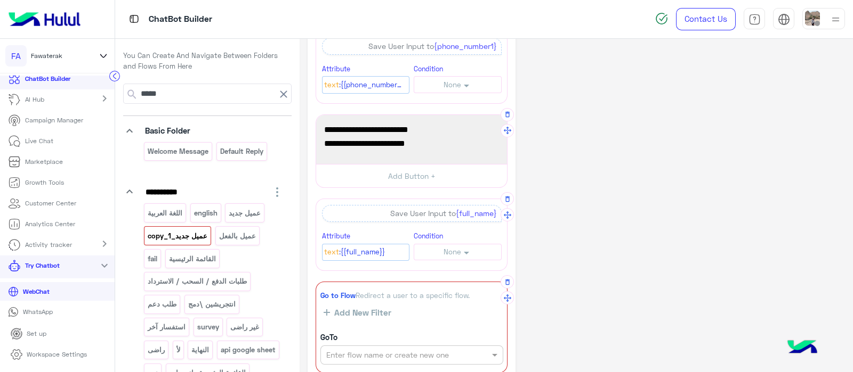
click at [398, 350] on input "text" at bounding box center [393, 355] width 135 height 11
type input "***"
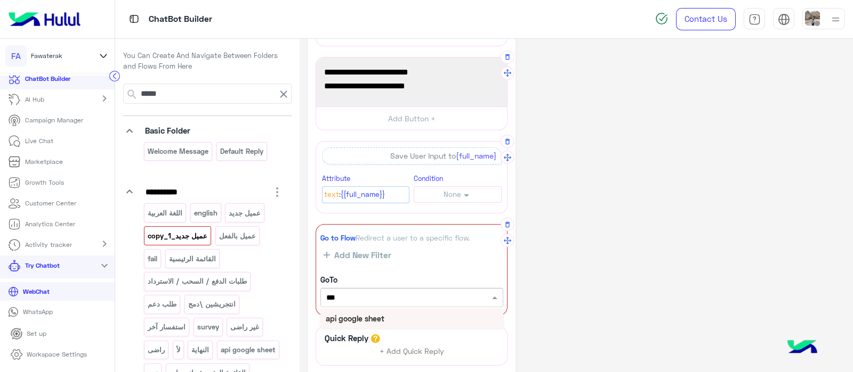
click at [360, 321] on b "api google sheet" at bounding box center [355, 318] width 59 height 9
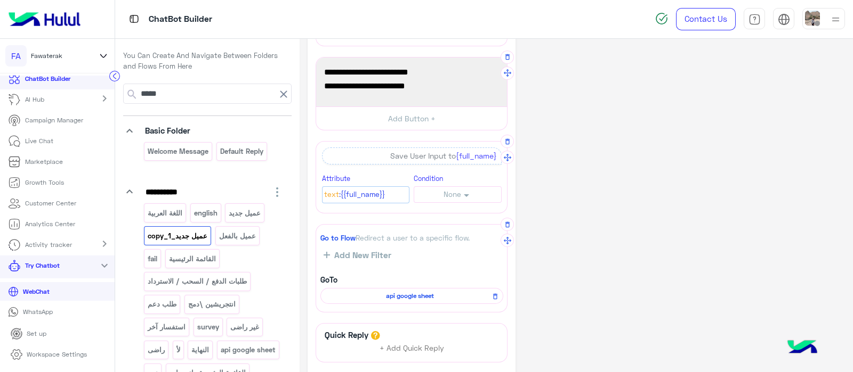
click at [593, 294] on div "**********" at bounding box center [575, 160] width 537 height 595
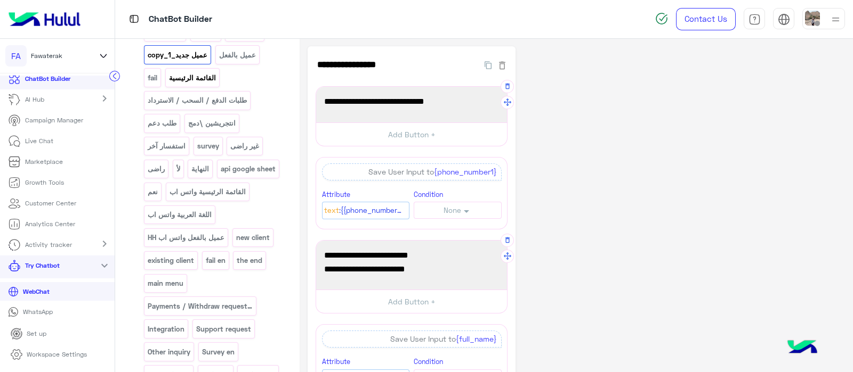
scroll to position [195, 0]
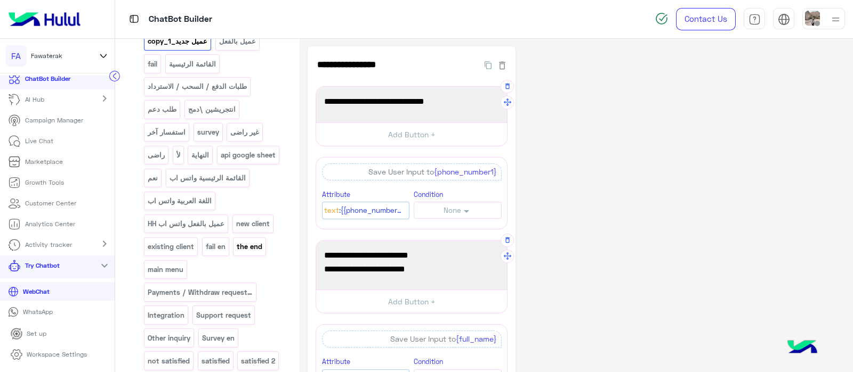
click at [250, 253] on p "the end" at bounding box center [249, 247] width 27 height 12
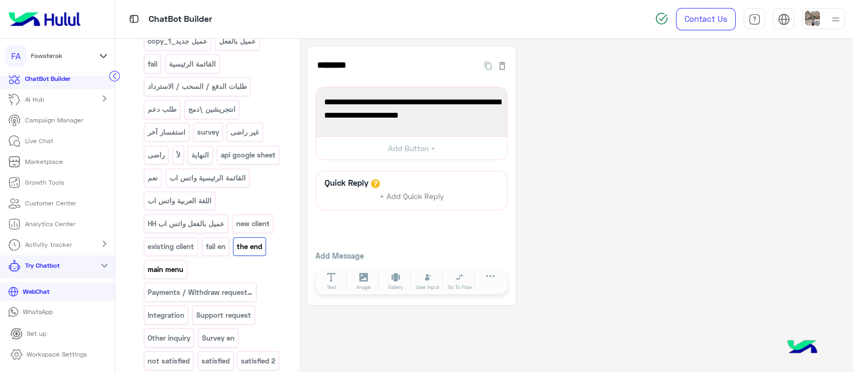
click at [163, 276] on p "main menu" at bounding box center [165, 270] width 37 height 12
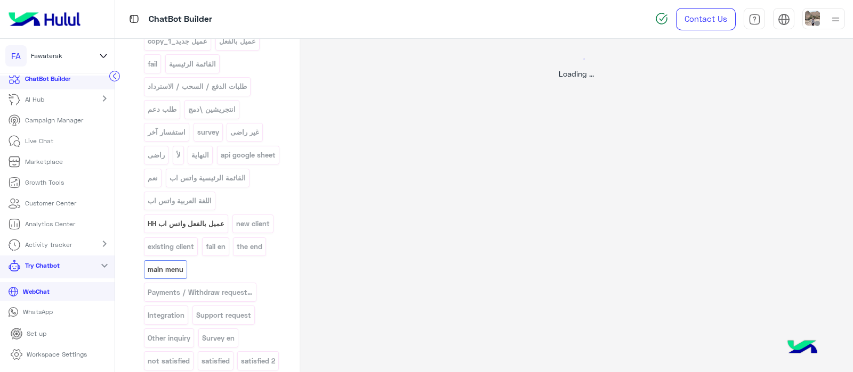
select select "*"
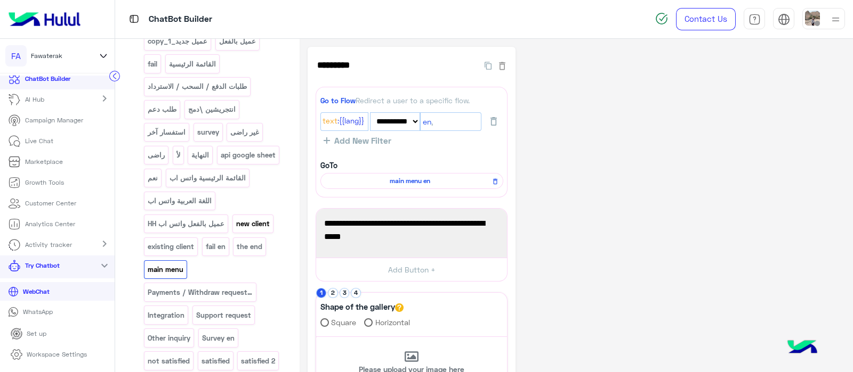
click at [253, 230] on p "new client" at bounding box center [252, 224] width 35 height 12
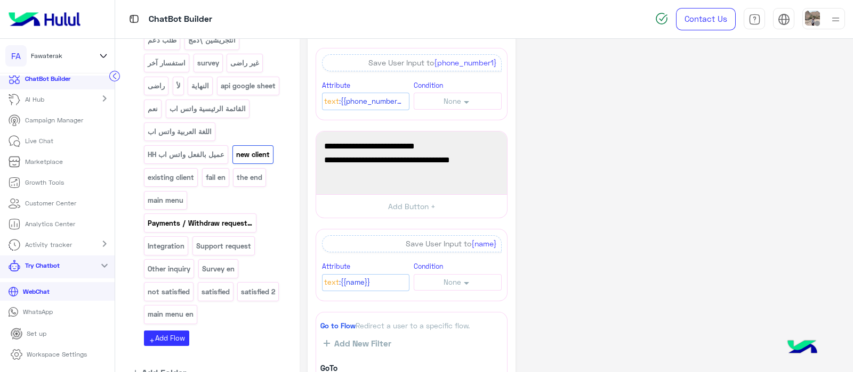
scroll to position [263, 0]
click at [469, 326] on div "Go to Flow Redirect a user to a specific flow." at bounding box center [411, 326] width 183 height 11
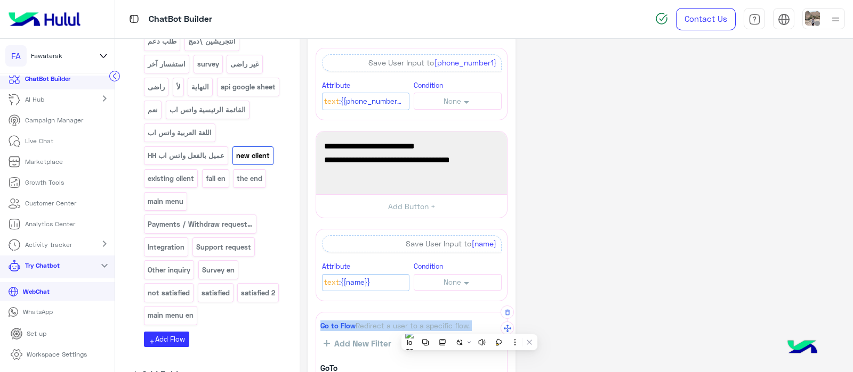
click at [469, 326] on div "Go to Flow Redirect a user to a specific flow." at bounding box center [411, 326] width 183 height 11
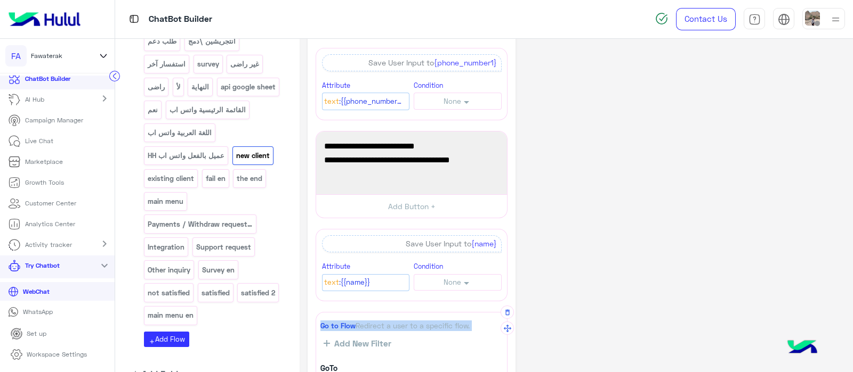
click at [469, 326] on div "Go to Flow Redirect a user to a specific flow." at bounding box center [411, 326] width 183 height 11
click at [266, 276] on div "اللغة العربية english عميل جديد عميل جديد_copy_1 عميل بالفعل fail القائمة الرئي…" at bounding box center [214, 134] width 140 height 389
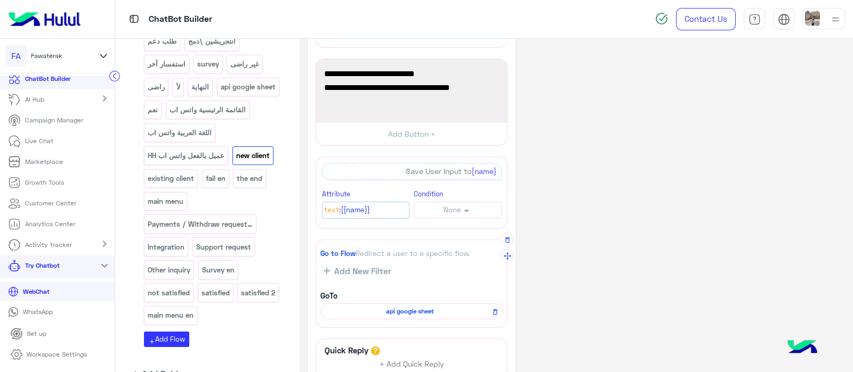
scroll to position [183, 0]
click at [393, 307] on span "api google sheet" at bounding box center [409, 311] width 167 height 10
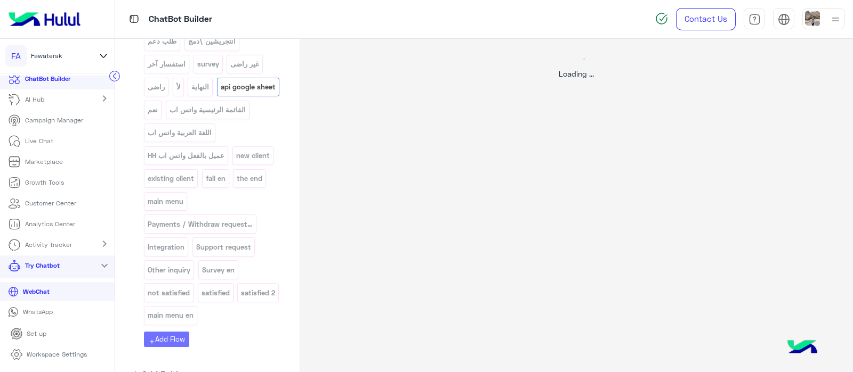
click at [647, 222] on div "Loading ..." at bounding box center [575, 225] width 553 height 372
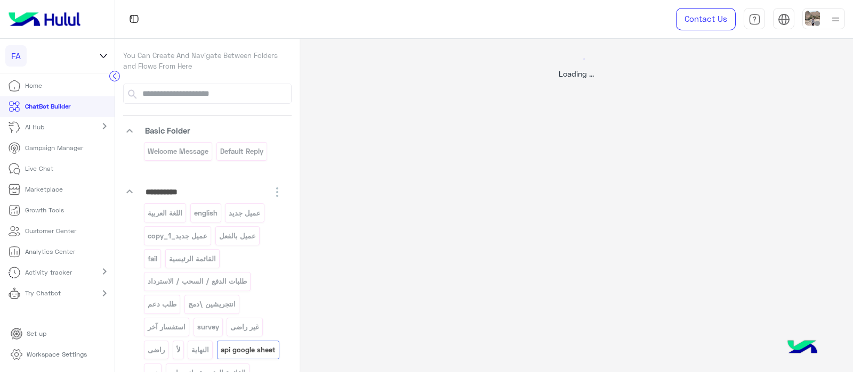
select select "*"
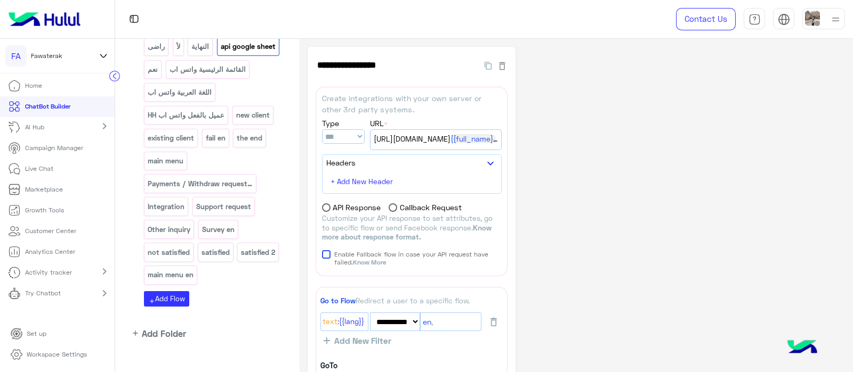
scroll to position [322, 0]
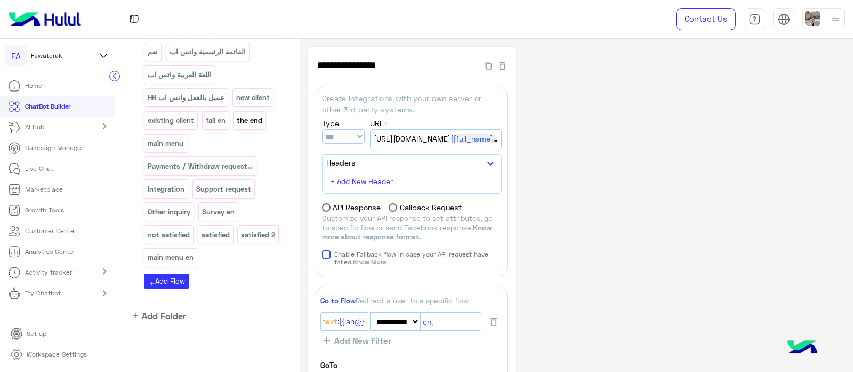
click at [249, 127] on p "the end" at bounding box center [249, 121] width 27 height 12
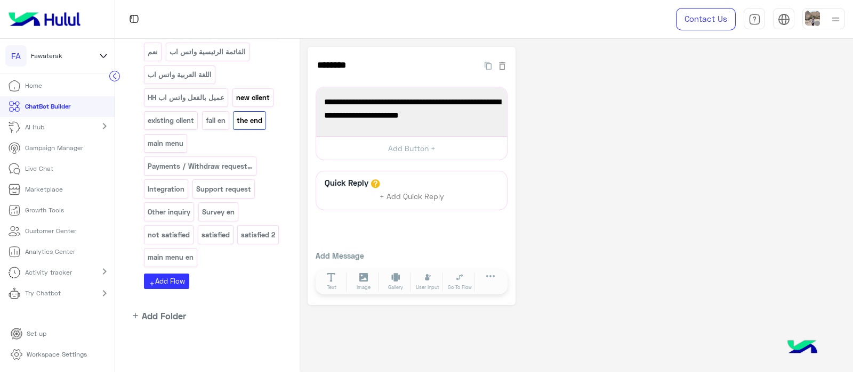
click at [252, 107] on div "new client" at bounding box center [252, 97] width 41 height 19
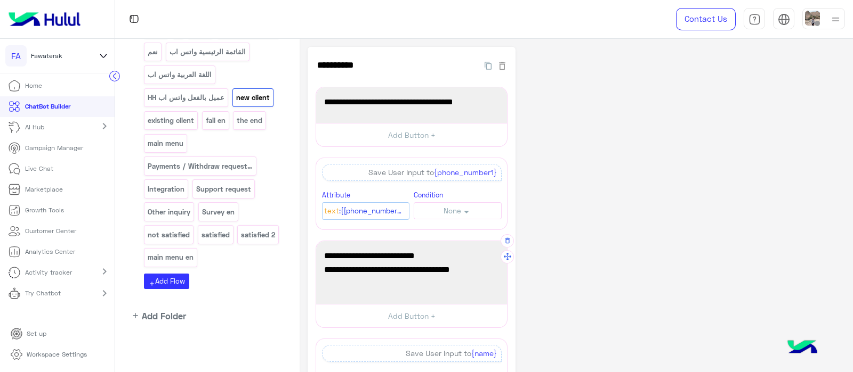
click at [482, 268] on span "And Your website or social media link:" at bounding box center [411, 270] width 175 height 14
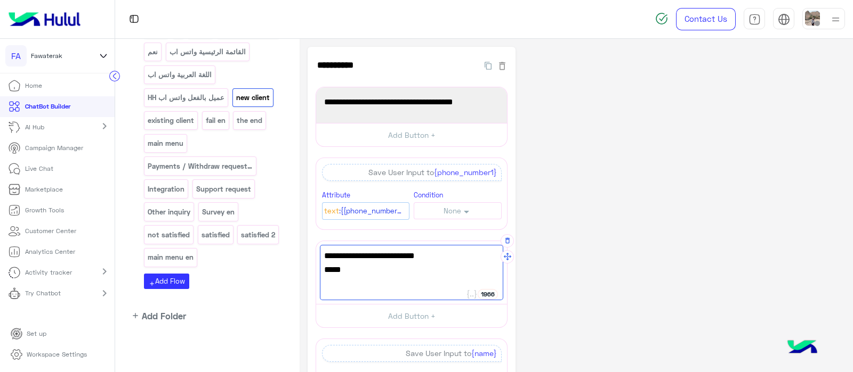
paste textarea "**********"
click at [368, 272] on span "And Enter your email" at bounding box center [411, 270] width 175 height 14
click at [386, 273] on span "And your email" at bounding box center [411, 270] width 175 height 14
type textarea "**********"
click at [698, 242] on div "**********" at bounding box center [575, 351] width 537 height 609
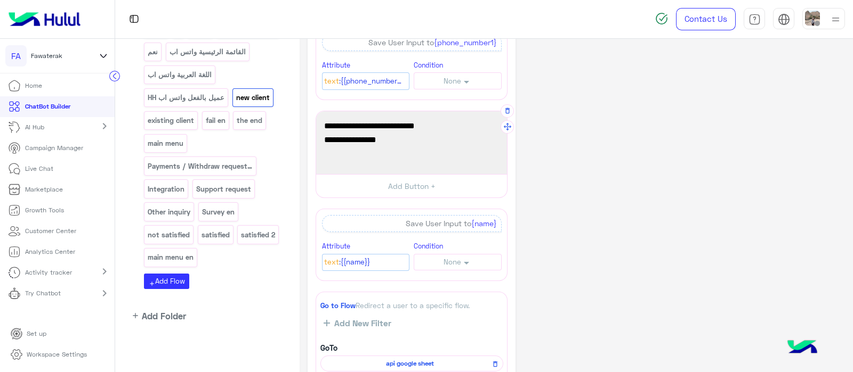
scroll to position [133, 0]
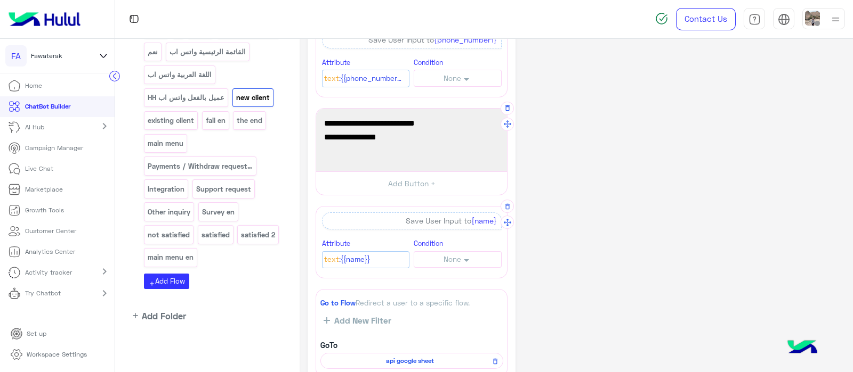
click at [382, 266] on div "Text :{{name}}" at bounding box center [366, 261] width 88 height 18
click at [350, 257] on span ":{{name}}" at bounding box center [354, 260] width 31 height 12
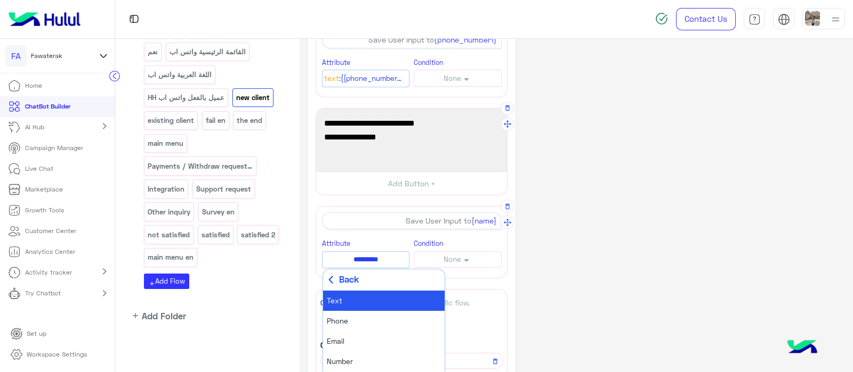
click at [532, 200] on div "**********" at bounding box center [575, 218] width 537 height 609
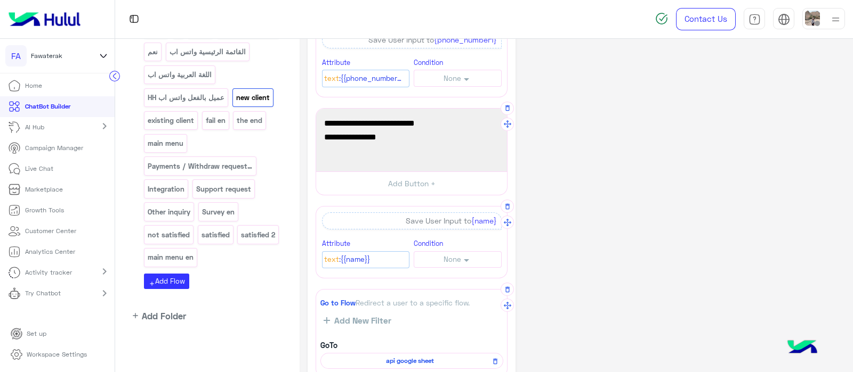
click at [387, 353] on div "api google sheet" at bounding box center [411, 361] width 183 height 16
click at [399, 358] on span "api google sheet" at bounding box center [409, 362] width 167 height 10
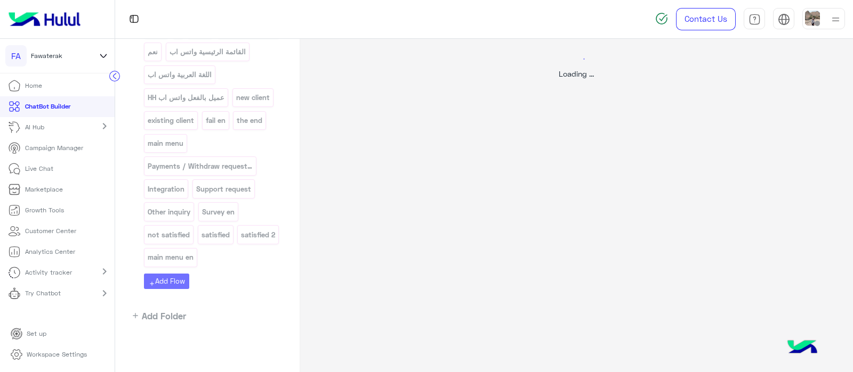
scroll to position [0, 0]
select select "*"
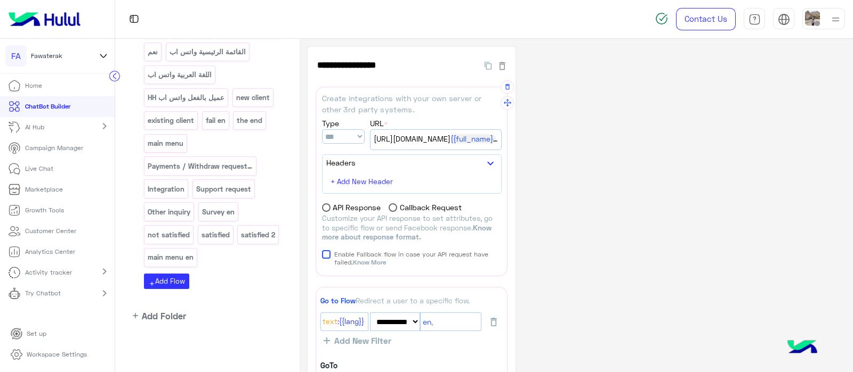
click at [422, 134] on div "https://script.google.com/macros/s/AKfycbzySVXltloovIagsZXivEAPeE8lpVfvLUzh7SEV…" at bounding box center [435, 140] width 131 height 20
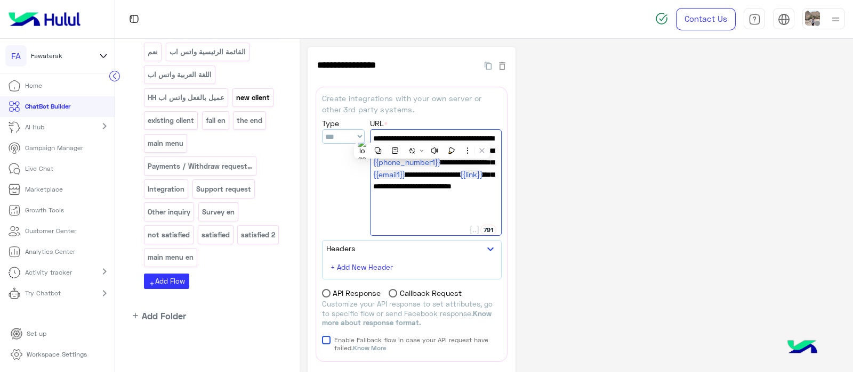
click at [252, 104] on p "new client" at bounding box center [252, 98] width 35 height 12
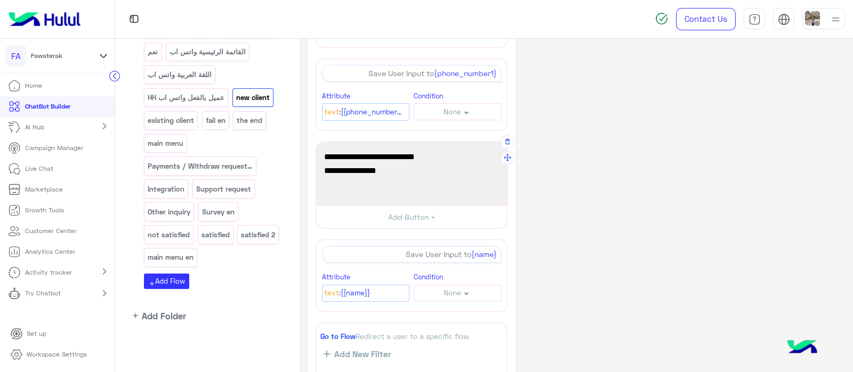
scroll to position [101, 0]
click at [358, 286] on span ":{{name}}" at bounding box center [354, 292] width 31 height 12
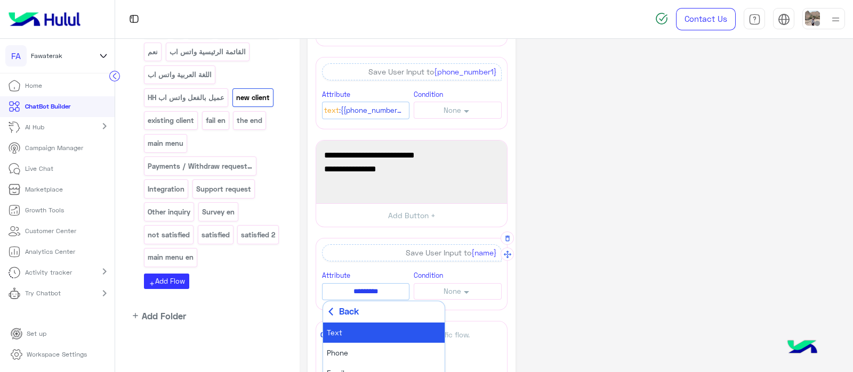
click at [339, 315] on span "Back" at bounding box center [349, 311] width 20 height 13
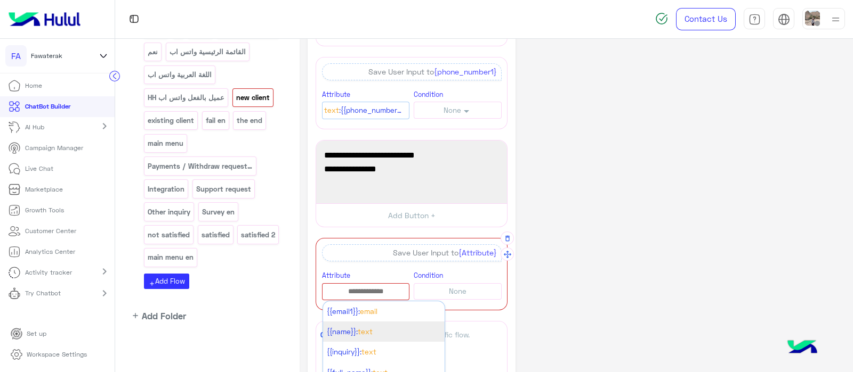
click at [354, 293] on input "text" at bounding box center [365, 292] width 87 height 12
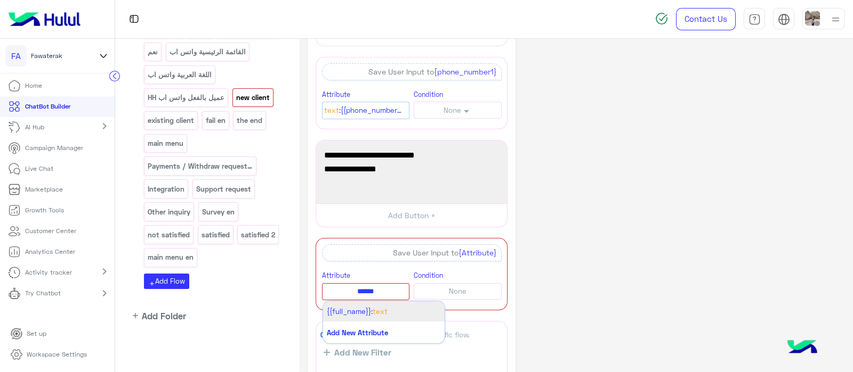
type input "******"
click at [349, 312] on span "{{full_name}}:" at bounding box center [350, 311] width 46 height 9
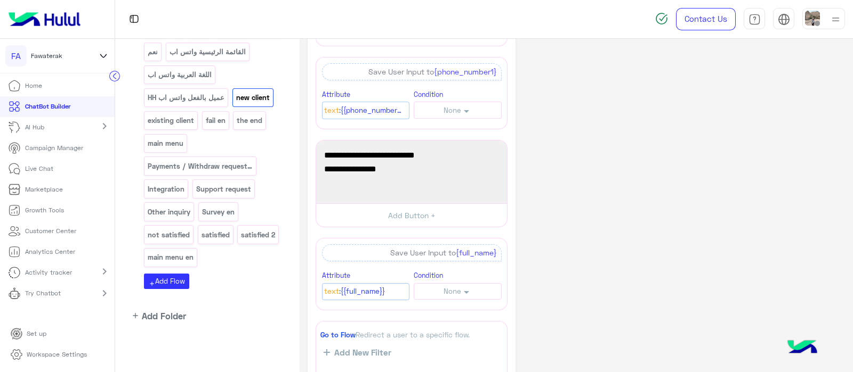
click at [568, 244] on div "**********" at bounding box center [575, 250] width 537 height 609
click at [735, 205] on div "**********" at bounding box center [575, 250] width 537 height 609
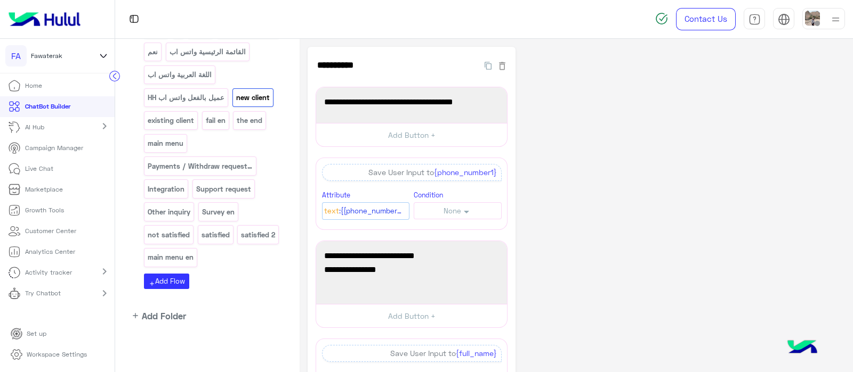
scroll to position [289, 0]
